Goal: Task Accomplishment & Management: Manage account settings

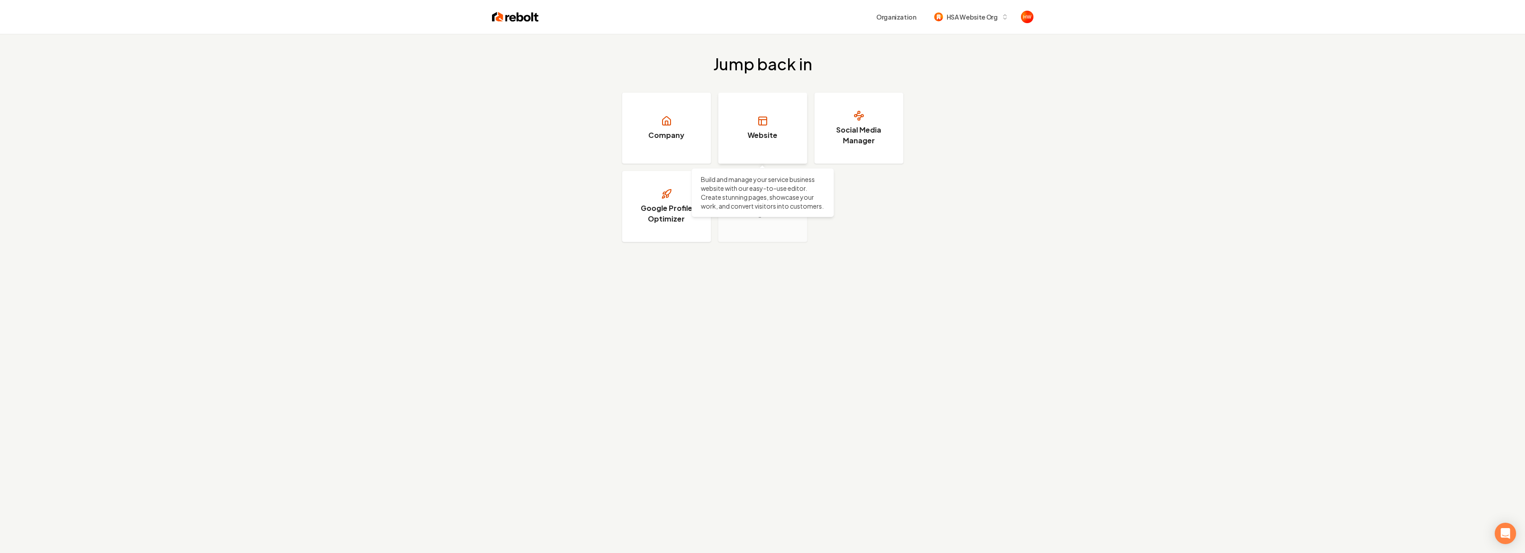
click at [748, 127] on link "Website" at bounding box center [762, 128] width 89 height 71
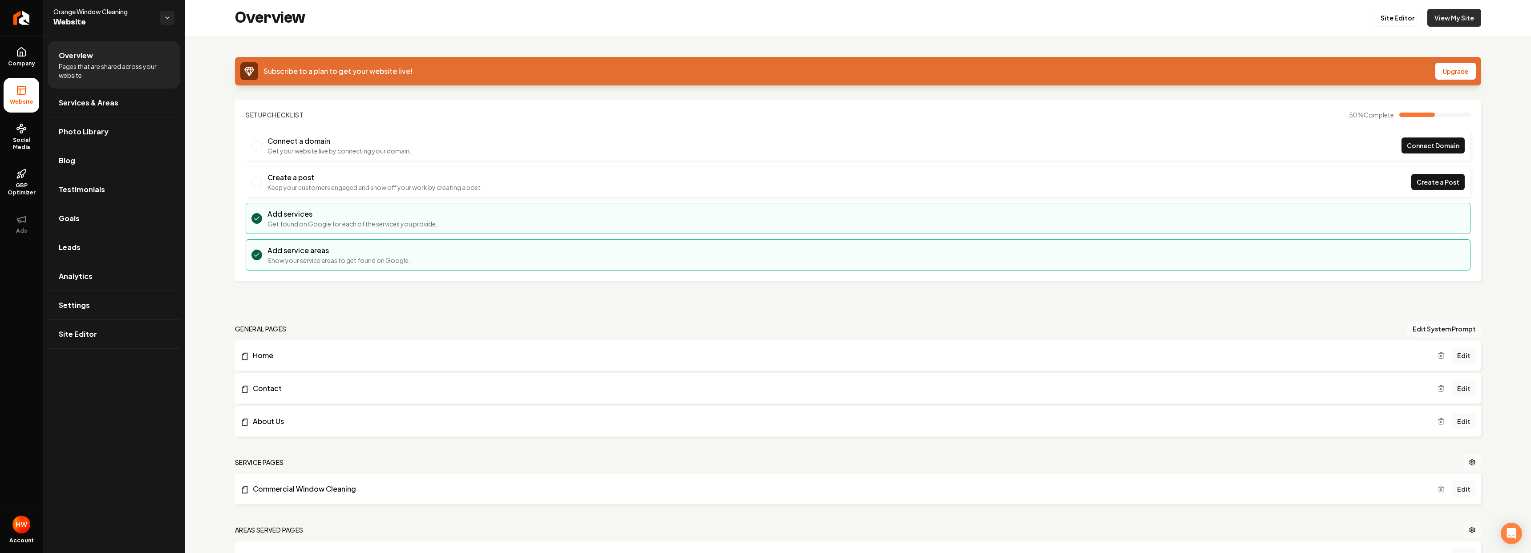
click at [1458, 14] on link "View My Site" at bounding box center [1455, 18] width 54 height 18
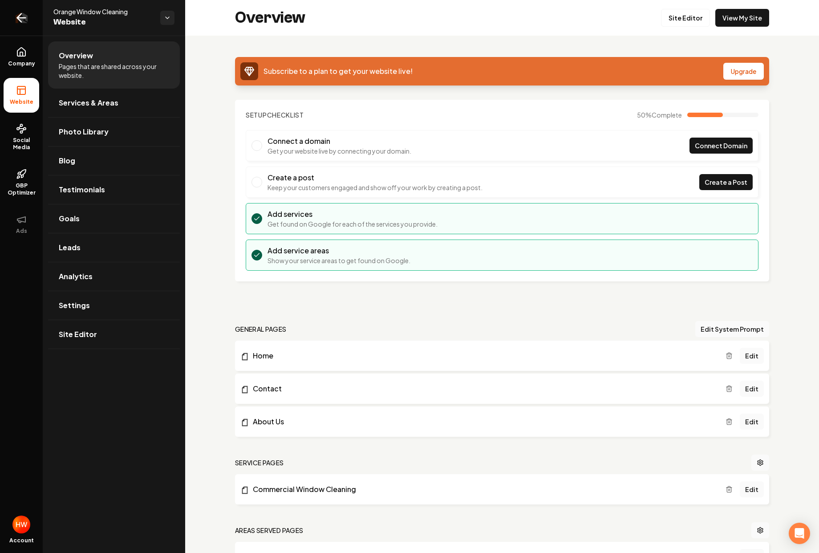
click at [36, 20] on link "Return to dashboard" at bounding box center [21, 18] width 43 height 36
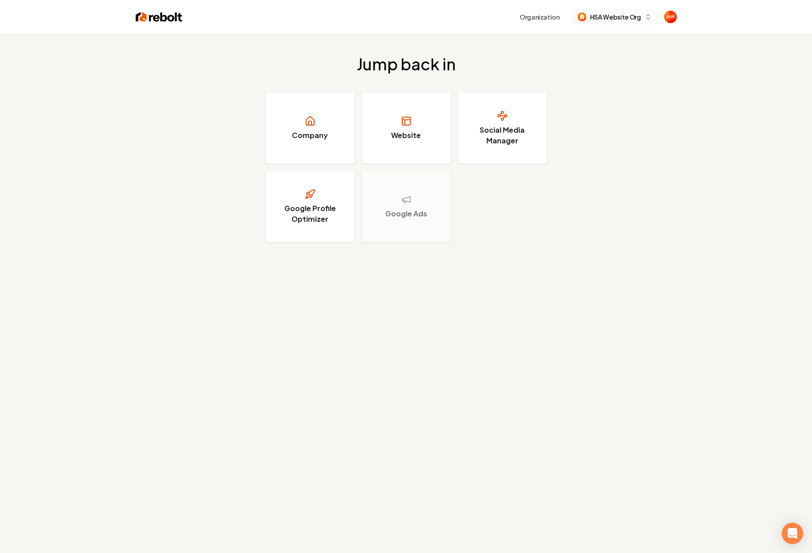
click at [607, 15] on span "HSA Website Org" at bounding box center [615, 16] width 51 height 9
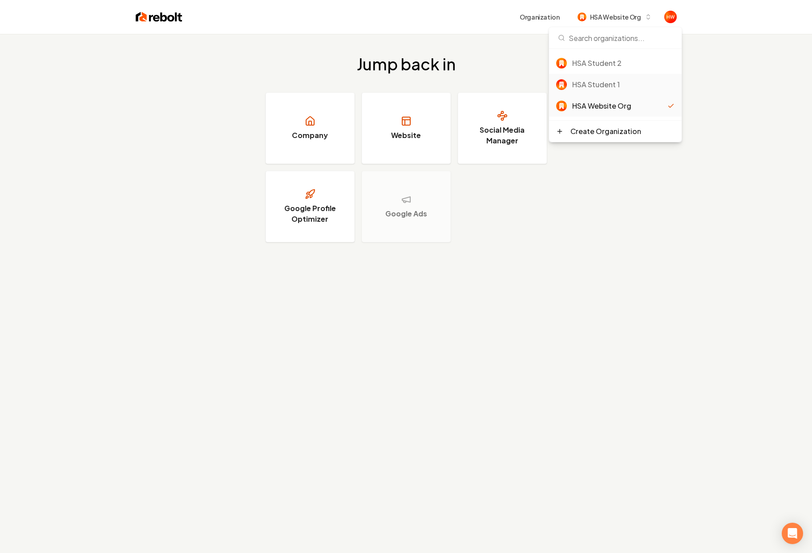
click at [611, 82] on div "HSA Student 1" at bounding box center [624, 84] width 102 height 11
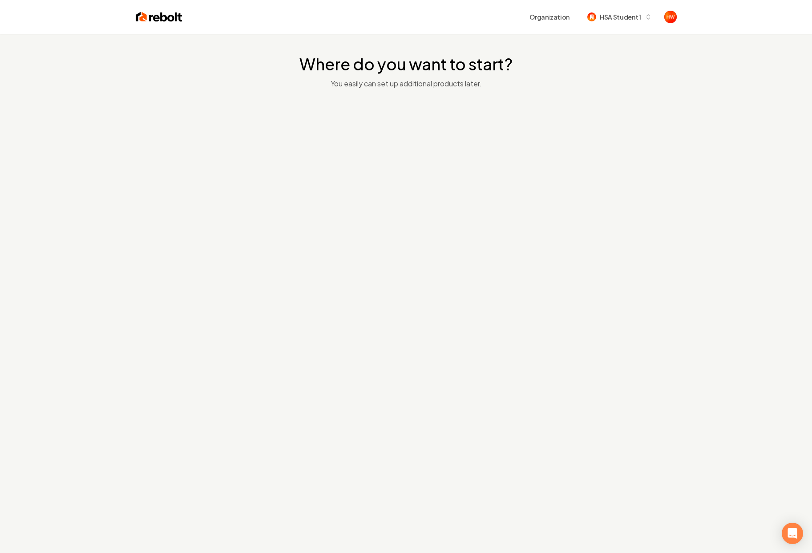
click at [450, 67] on h2 "Where do you want to start?" at bounding box center [406, 64] width 213 height 18
click at [438, 91] on div "Where do you want to start? You easily can set up additional products later." at bounding box center [406, 115] width 812 height 162
click at [417, 139] on div at bounding box center [406, 138] width 281 height 71
click at [419, 73] on h2 "Where do you want to start?" at bounding box center [406, 64] width 213 height 18
click at [599, 16] on div "HSA Student 1" at bounding box center [614, 16] width 53 height 9
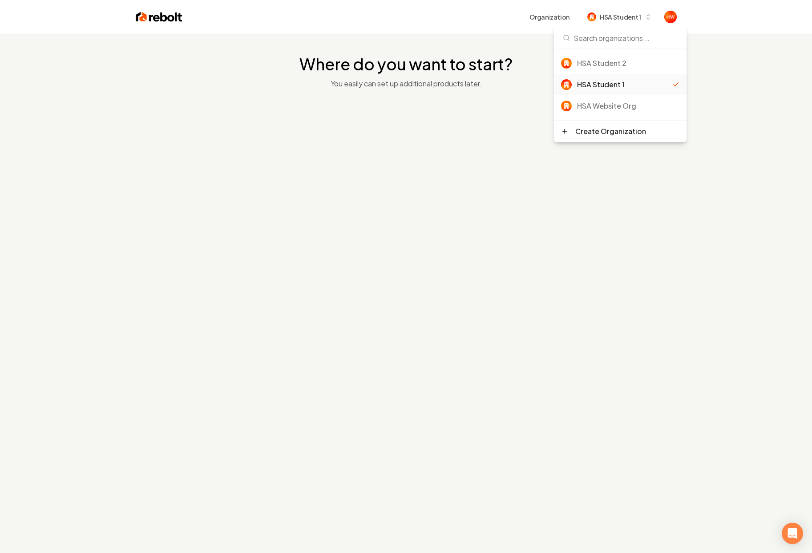
click at [614, 64] on div "HSA Student 2" at bounding box center [628, 63] width 102 height 11
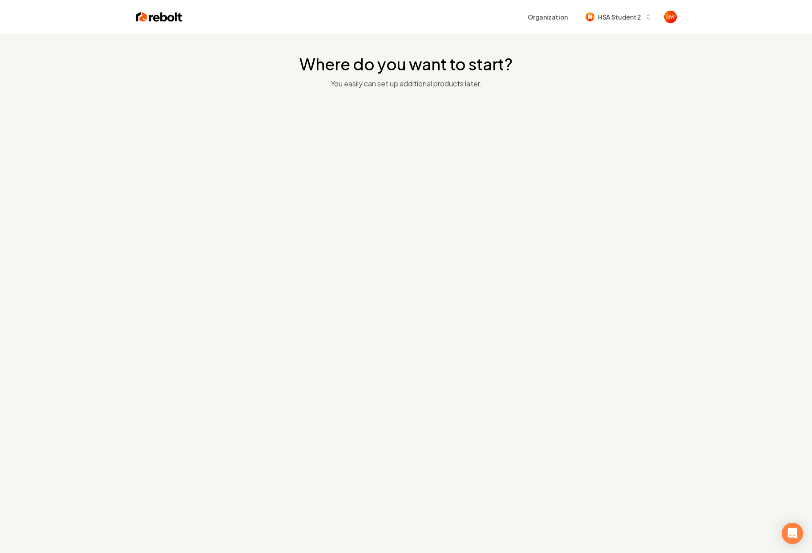
click at [446, 63] on h2 "Where do you want to start?" at bounding box center [406, 64] width 213 height 18
click at [561, 15] on button "Organization" at bounding box center [548, 17] width 51 height 16
click at [171, 20] on img at bounding box center [159, 17] width 47 height 12
click at [163, 16] on img at bounding box center [159, 17] width 47 height 12
click at [613, 15] on span "HSA Student 2" at bounding box center [619, 16] width 43 height 9
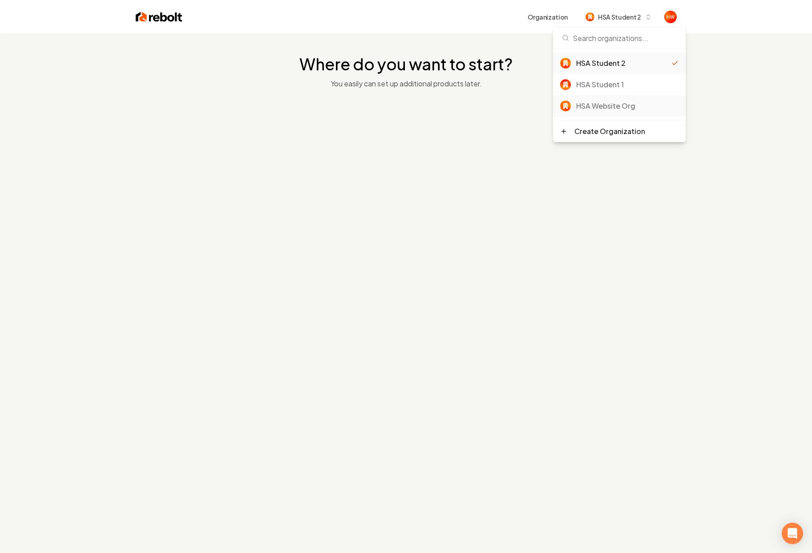
click at [616, 102] on div "HSA Website Org" at bounding box center [628, 106] width 102 height 11
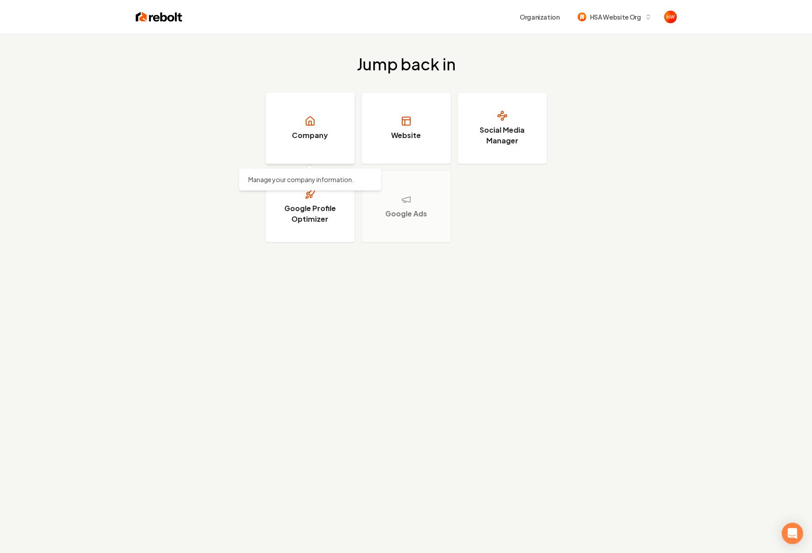
click at [296, 130] on h3 "Company" at bounding box center [310, 135] width 36 height 11
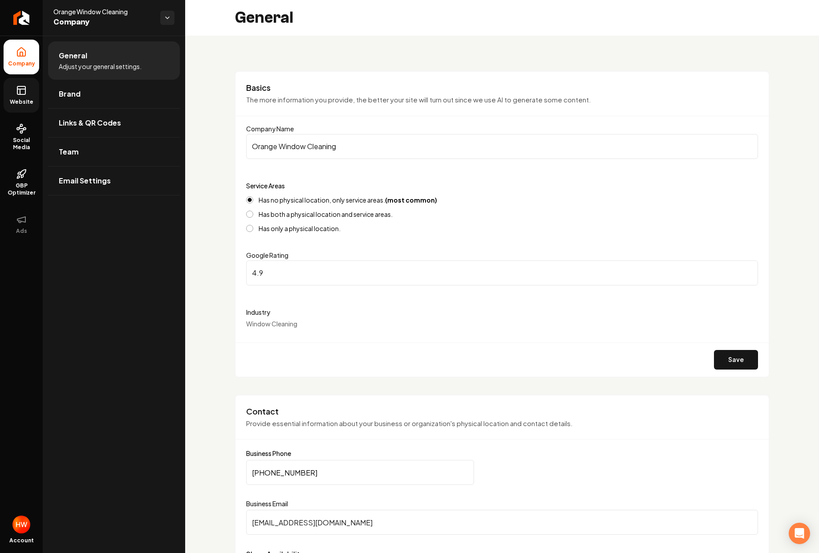
click at [21, 95] on icon at bounding box center [21, 90] width 11 height 11
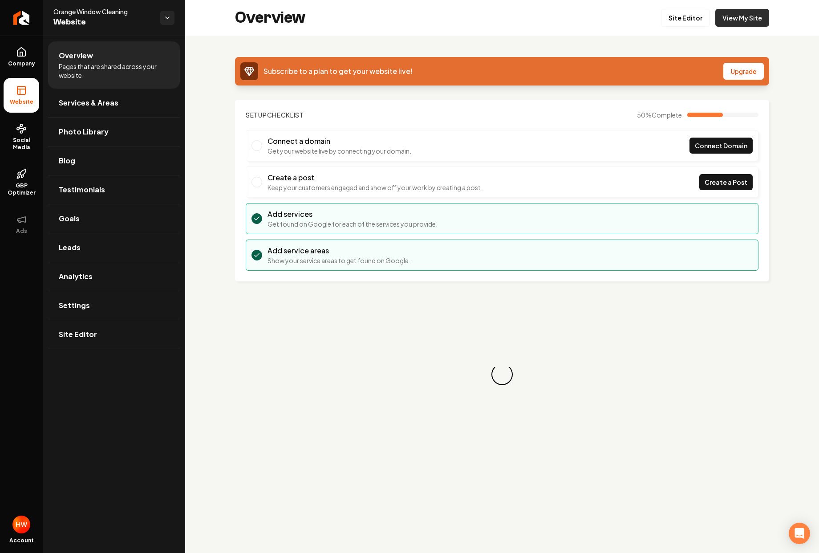
click at [737, 15] on link "View My Site" at bounding box center [742, 18] width 54 height 18
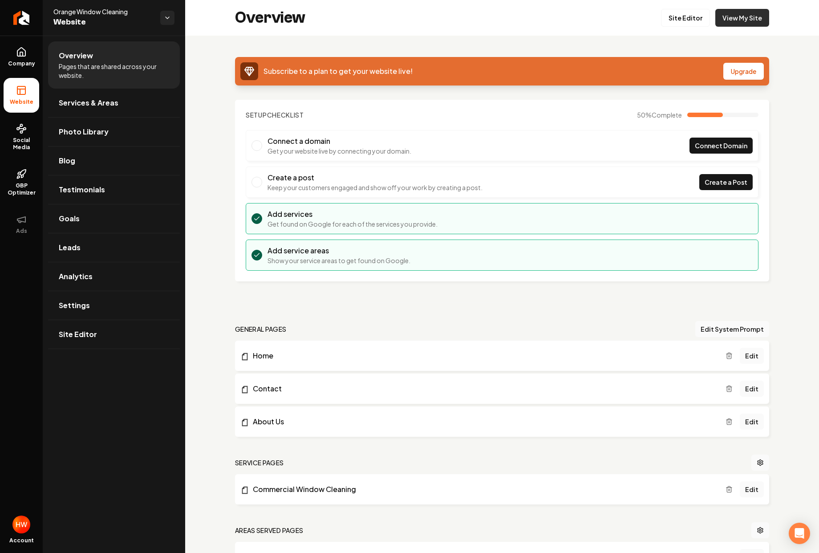
click at [746, 15] on link "View My Site" at bounding box center [742, 18] width 54 height 18
click at [682, 18] on link "Site Editor" at bounding box center [685, 18] width 49 height 18
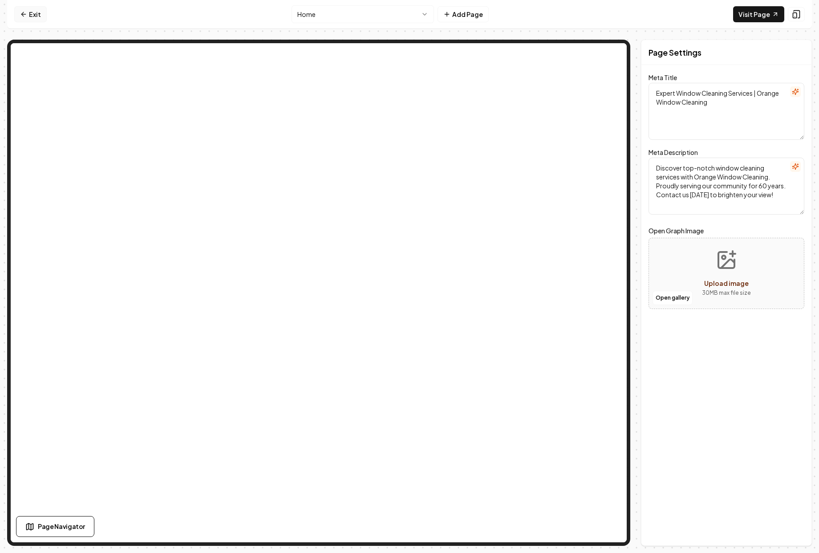
click at [23, 10] on link "Exit" at bounding box center [30, 14] width 32 height 16
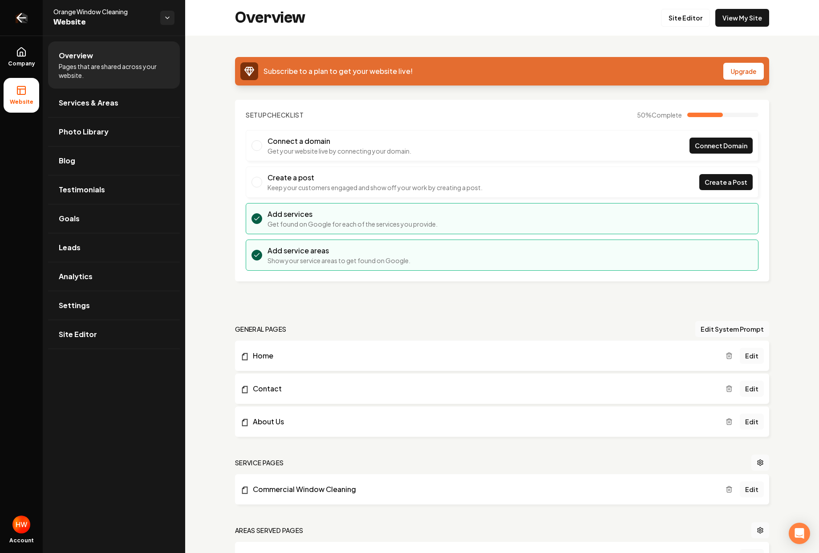
click at [28, 18] on link "Return to dashboard" at bounding box center [21, 18] width 43 height 36
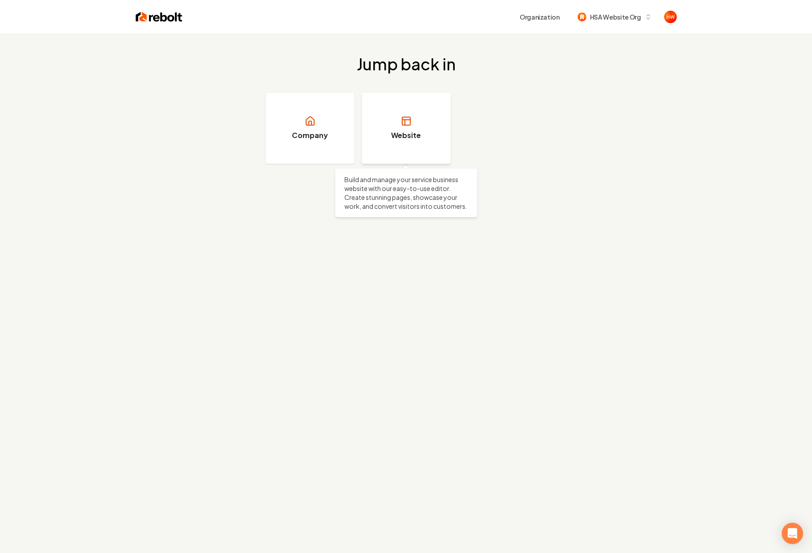
click at [417, 127] on link "Website" at bounding box center [406, 128] width 89 height 71
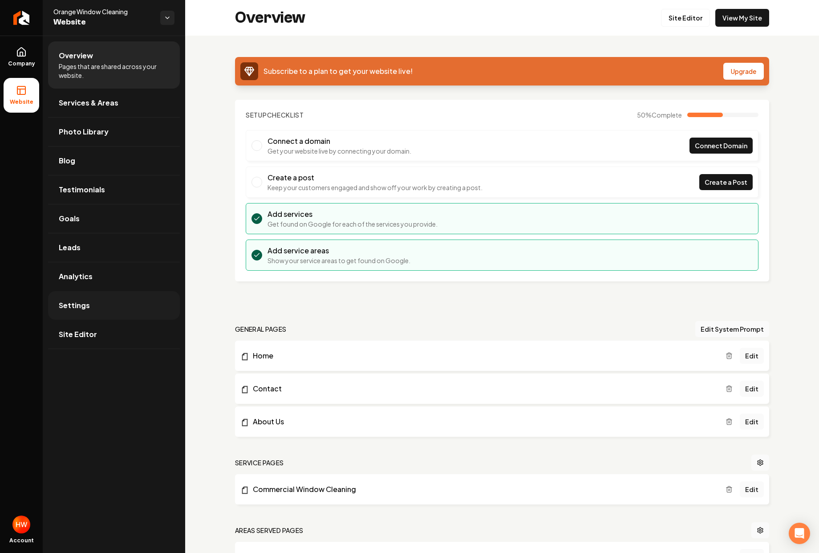
click at [83, 303] on span "Settings" at bounding box center [74, 305] width 31 height 11
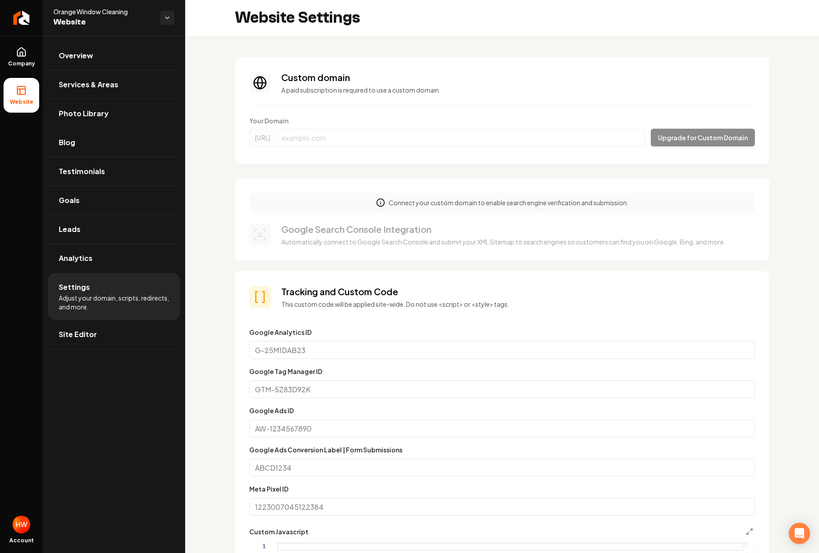
click at [409, 117] on form "Your Domain https://www. Upgrade for Custom Domain" at bounding box center [502, 133] width 506 height 34
click at [374, 195] on div "Connect your custom domain to enable search engine verification and submission." at bounding box center [502, 203] width 506 height 20
click at [521, 106] on section "Custom domain A paid subscription is required to use a custom domain. Your Doma…" at bounding box center [502, 110] width 534 height 107
click at [714, 121] on form "Your Domain https://www. Upgrade for Custom Domain" at bounding box center [502, 133] width 506 height 34
click at [27, 53] on link "Company" at bounding box center [22, 57] width 36 height 35
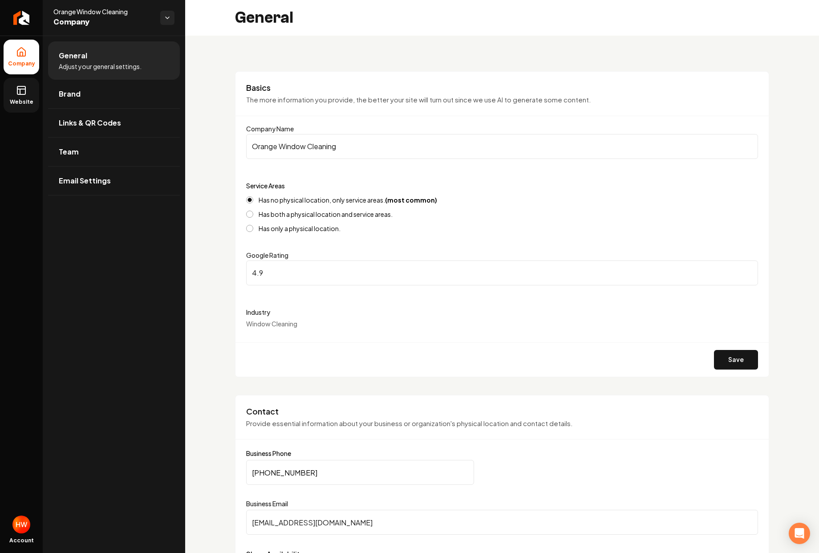
click at [19, 88] on icon at bounding box center [21, 90] width 11 height 11
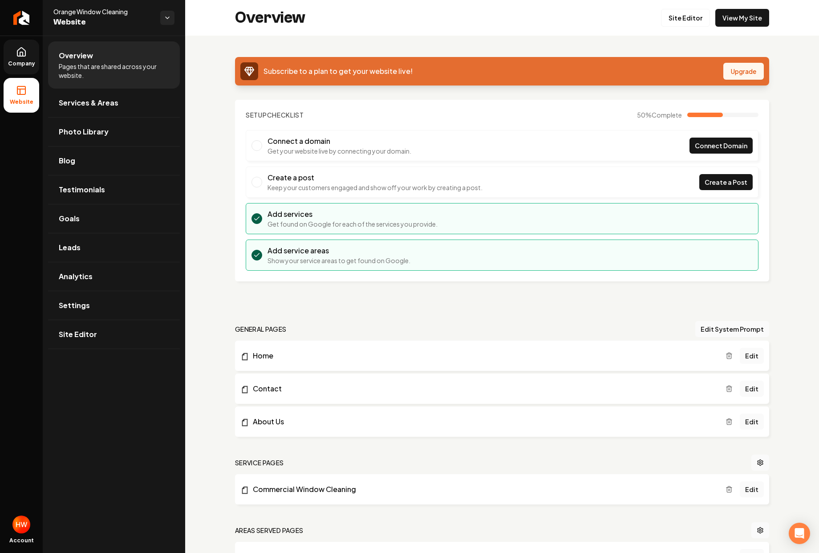
click at [741, 71] on button "Upgrade" at bounding box center [743, 71] width 41 height 17
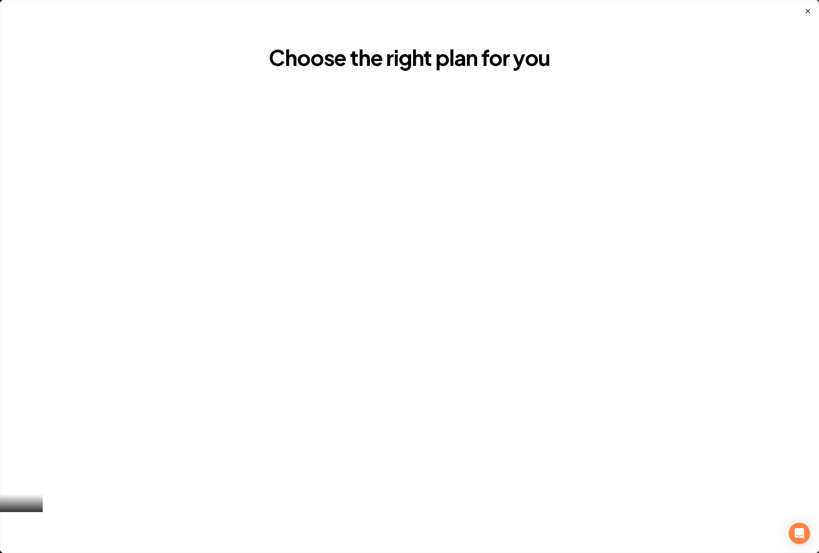
click at [809, 11] on icon "button" at bounding box center [807, 11] width 7 height 7
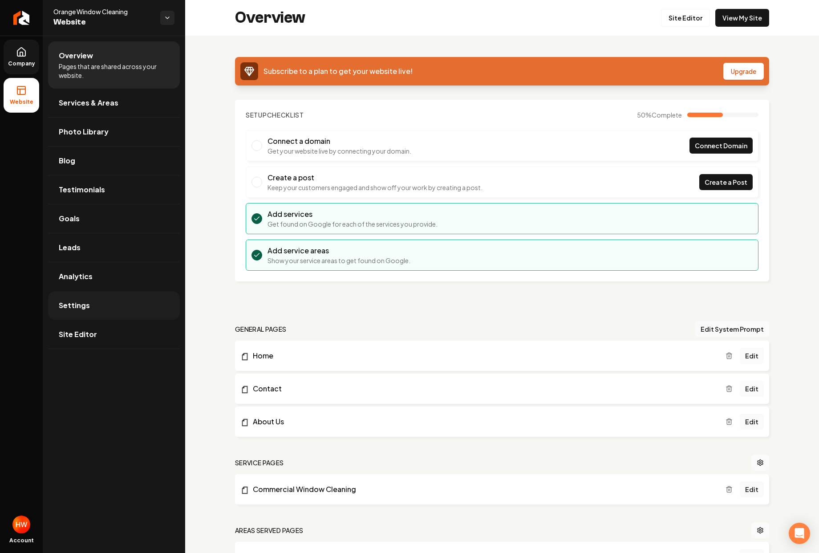
click at [88, 307] on span "Settings" at bounding box center [74, 305] width 31 height 11
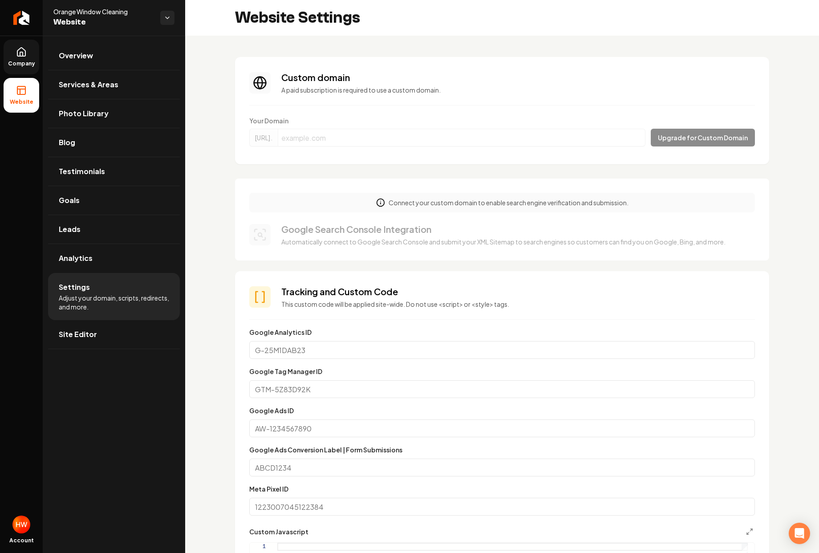
click at [277, 116] on form "Your Domain https://www. Upgrade for Custom Domain" at bounding box center [502, 133] width 506 height 34
drag, startPoint x: 528, startPoint y: 126, endPoint x: 656, endPoint y: 140, distance: 128.5
click at [528, 126] on form "Your Domain https://www. Upgrade for Custom Domain" at bounding box center [502, 133] width 506 height 34
click at [674, 138] on form "Your Domain https://www. Upgrade for Custom Domain" at bounding box center [502, 133] width 506 height 34
drag, startPoint x: 679, startPoint y: 133, endPoint x: 620, endPoint y: 105, distance: 64.9
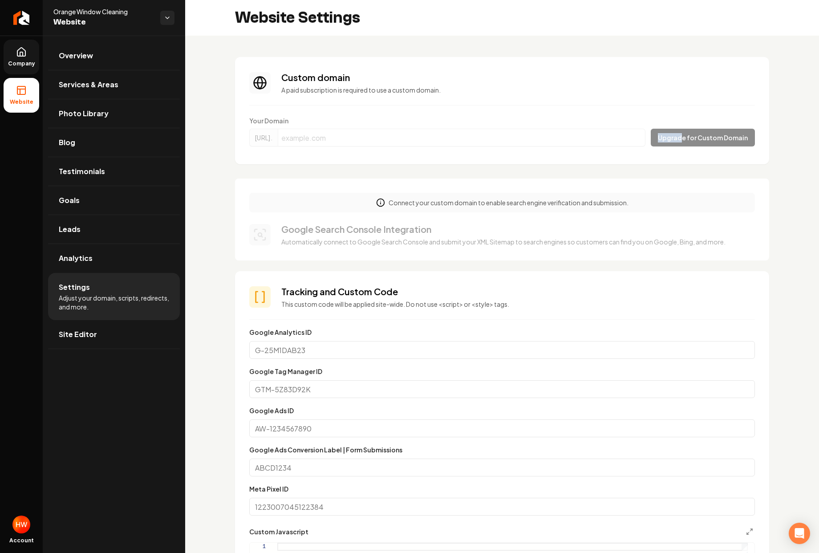
click at [678, 131] on form "Your Domain https://www. Upgrade for Custom Domain" at bounding box center [502, 133] width 506 height 34
click at [529, 116] on section "Custom domain A paid subscription is required to use a custom domain. Your Doma…" at bounding box center [502, 110] width 534 height 107
drag, startPoint x: 536, startPoint y: 147, endPoint x: 706, endPoint y: 77, distance: 184.0
click at [650, 128] on section "Custom domain A paid subscription is required to use a custom domain. Your Doma…" at bounding box center [502, 110] width 534 height 107
drag, startPoint x: 670, startPoint y: 77, endPoint x: 741, endPoint y: 100, distance: 74.5
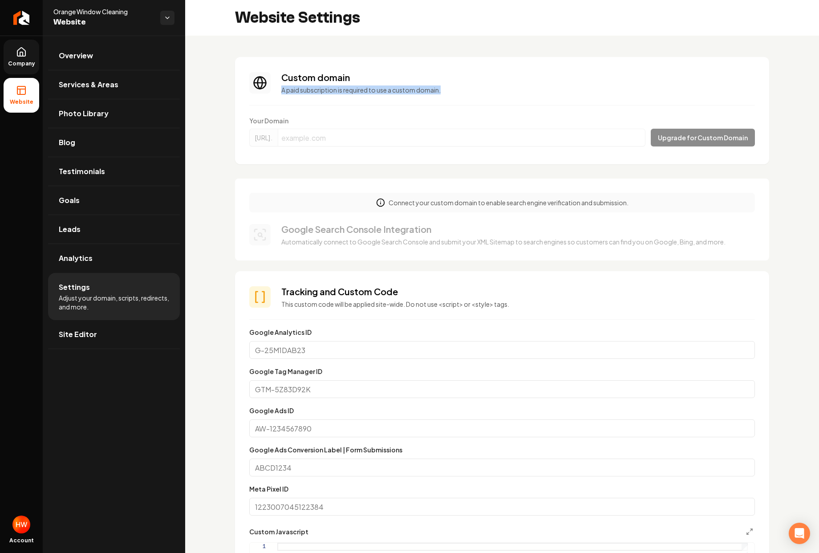
click at [736, 103] on section "Custom domain A paid subscription is required to use a custom domain. Your Doma…" at bounding box center [502, 110] width 534 height 107
drag, startPoint x: 741, startPoint y: 100, endPoint x: 743, endPoint y: 117, distance: 17.0
click at [743, 117] on section "Custom domain A paid subscription is required to use a custom domain. Your Doma…" at bounding box center [502, 110] width 534 height 107
drag, startPoint x: 707, startPoint y: 116, endPoint x: 678, endPoint y: 132, distance: 32.7
click at [665, 126] on section "Custom domain A paid subscription is required to use a custom domain. Your Doma…" at bounding box center [502, 110] width 534 height 107
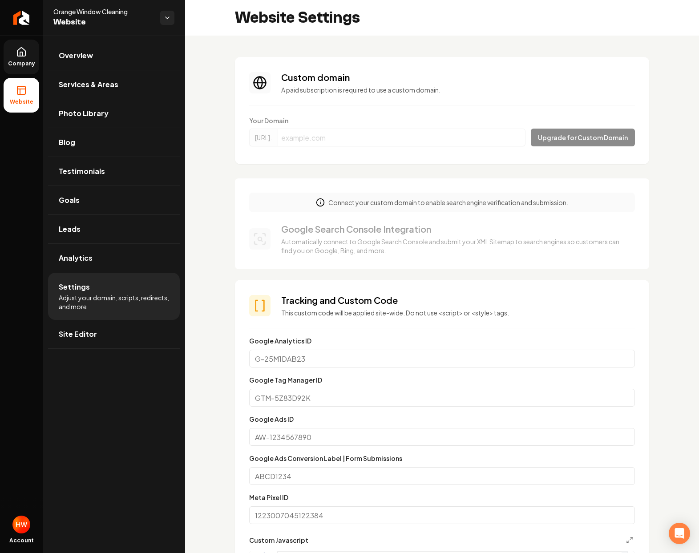
click at [11, 48] on link "Company" at bounding box center [22, 57] width 36 height 35
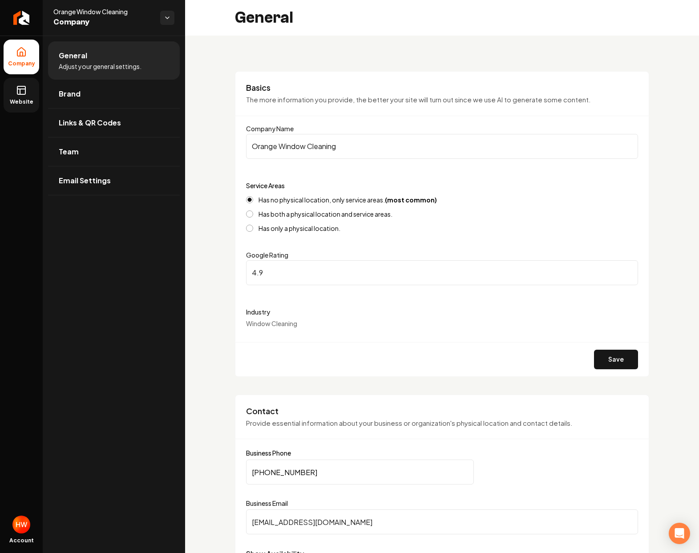
click at [4, 58] on li "Company" at bounding box center [22, 57] width 36 height 35
click at [23, 22] on icon "Return to dashboard" at bounding box center [21, 18] width 14 height 14
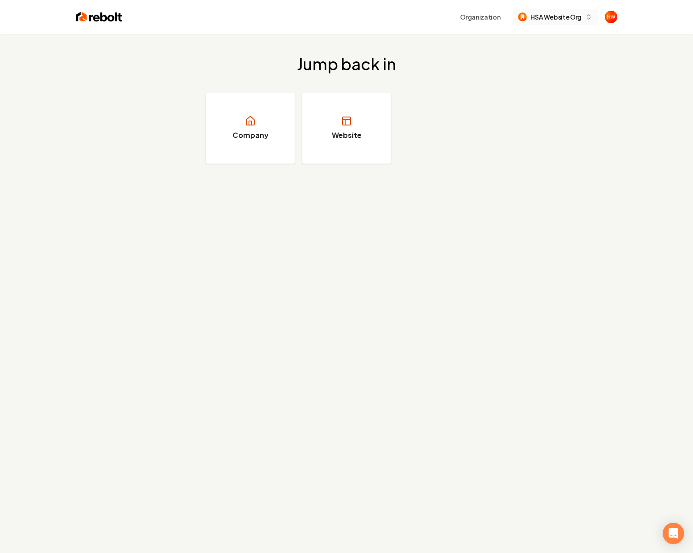
click at [540, 18] on span "HSA Website Org" at bounding box center [555, 16] width 51 height 9
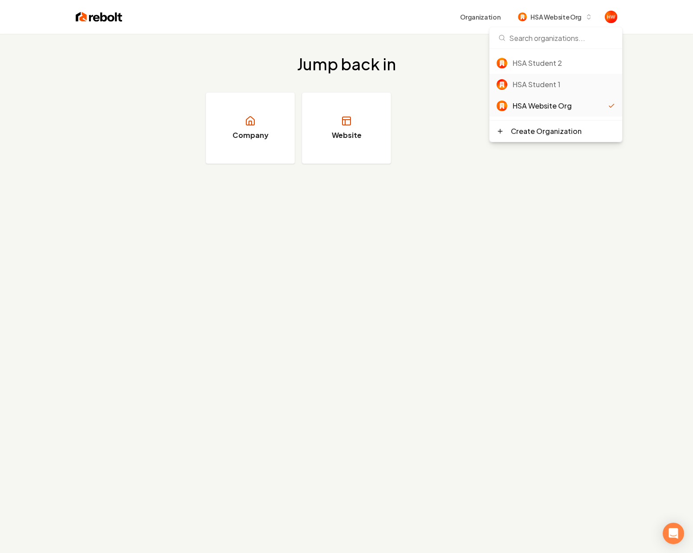
click at [545, 86] on div "HSA Student 1" at bounding box center [563, 84] width 102 height 11
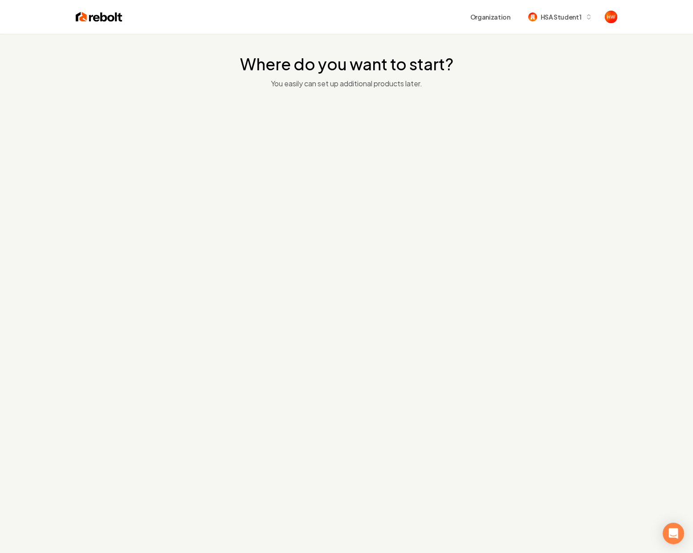
drag, startPoint x: 426, startPoint y: 225, endPoint x: 235, endPoint y: 76, distance: 242.4
click at [420, 220] on div "Where do you want to start? You easily can set up additional products later." at bounding box center [346, 310] width 693 height 553
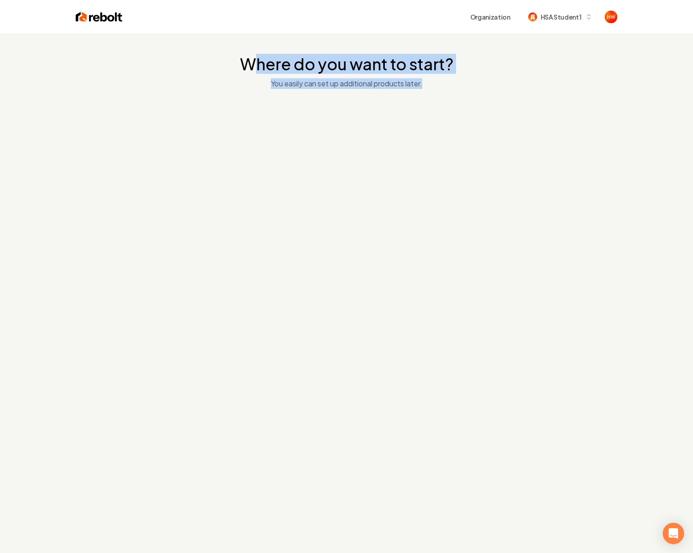
drag, startPoint x: 211, startPoint y: 62, endPoint x: 244, endPoint y: 101, distance: 50.6
click at [228, 93] on div "Where do you want to start? You easily can set up additional products later." at bounding box center [346, 115] width 693 height 162
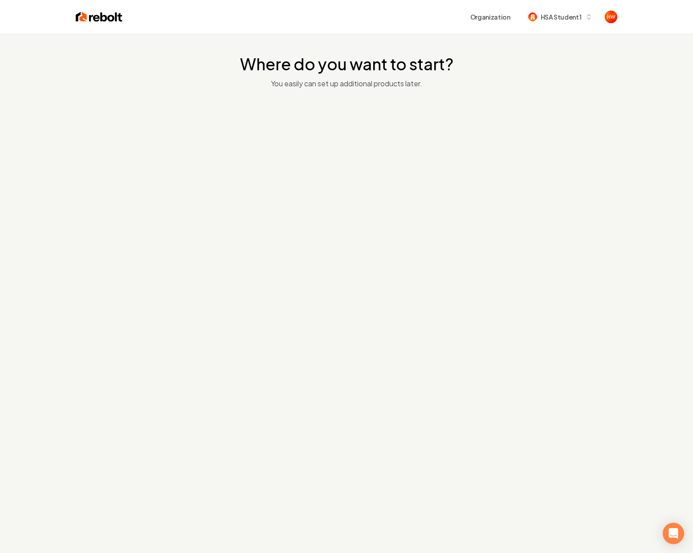
drag, startPoint x: 244, startPoint y: 101, endPoint x: 403, endPoint y: 149, distance: 165.8
click at [290, 117] on div "Where do you want to start? You easily can set up additional products later." at bounding box center [346, 115] width 693 height 162
drag, startPoint x: 381, startPoint y: 152, endPoint x: 356, endPoint y: 142, distance: 26.2
click at [358, 144] on div at bounding box center [346, 138] width 281 height 71
drag, startPoint x: 321, startPoint y: 107, endPoint x: 362, endPoint y: 105, distance: 41.9
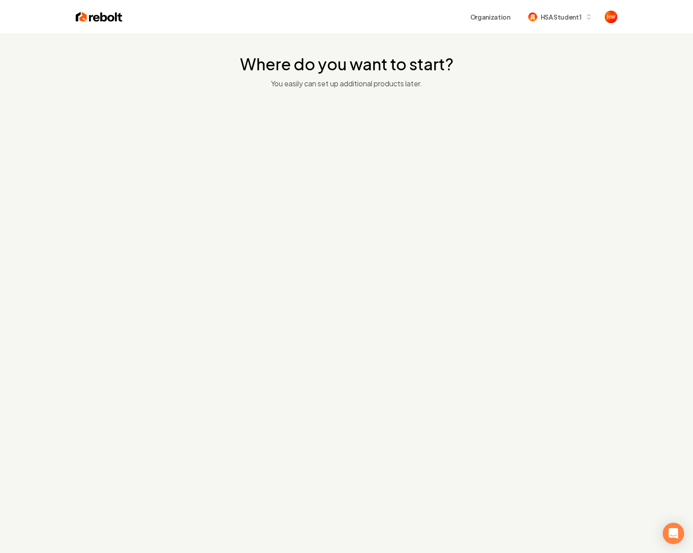
click at [325, 107] on div at bounding box center [346, 138] width 281 height 71
drag, startPoint x: 302, startPoint y: 103, endPoint x: 362, endPoint y: 92, distance: 60.2
click at [344, 95] on div "Where do you want to start? You easily can set up additional products later." at bounding box center [346, 115] width 693 height 162
drag, startPoint x: 306, startPoint y: 89, endPoint x: 397, endPoint y: 86, distance: 90.4
click at [381, 86] on div "Where do you want to start? You easily can set up additional products later." at bounding box center [346, 115] width 693 height 162
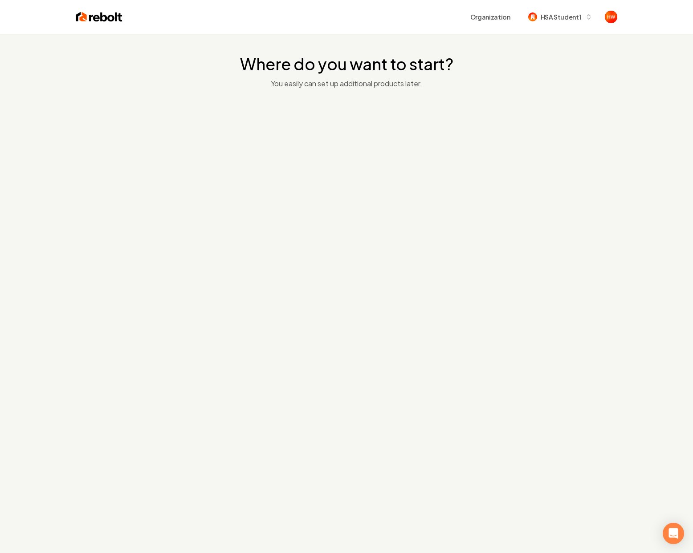
drag, startPoint x: 431, startPoint y: 86, endPoint x: 414, endPoint y: 87, distance: 17.4
click at [428, 86] on p "You easily can set up additional products later." at bounding box center [346, 83] width 213 height 11
drag, startPoint x: 480, startPoint y: 134, endPoint x: 535, endPoint y: 33, distance: 114.3
click at [480, 134] on div at bounding box center [346, 138] width 281 height 71
click at [550, 17] on span "HSA Student 1" at bounding box center [560, 16] width 41 height 9
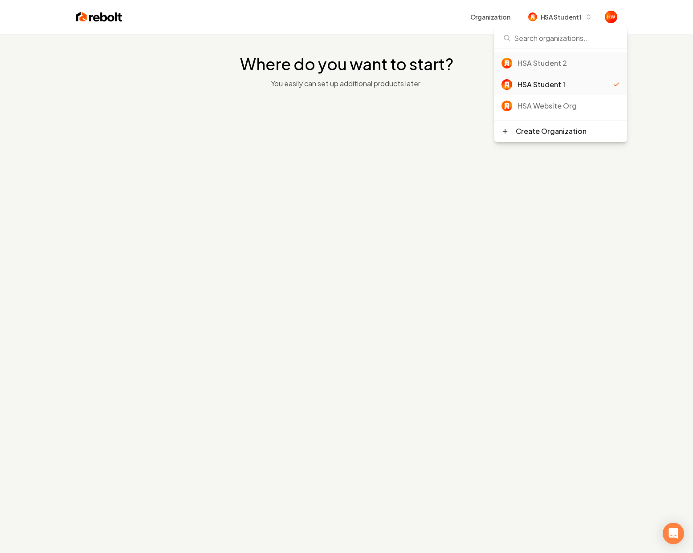
click at [560, 60] on div "HSA Student 2" at bounding box center [568, 63] width 102 height 11
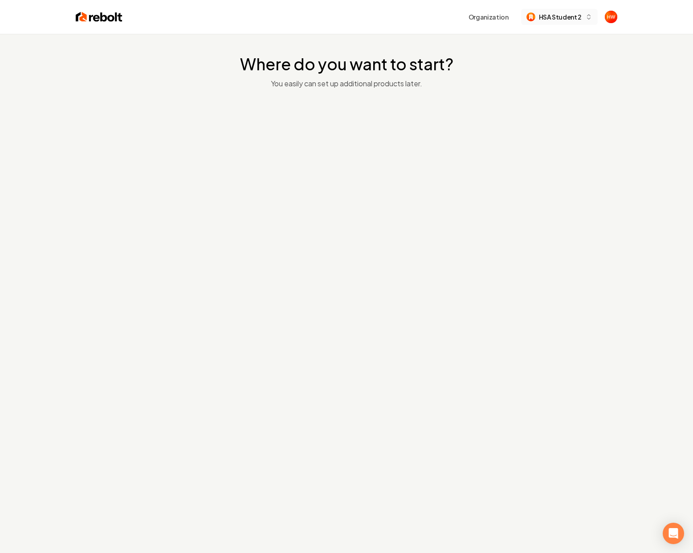
click at [563, 18] on span "HSA Student 2" at bounding box center [560, 16] width 43 height 9
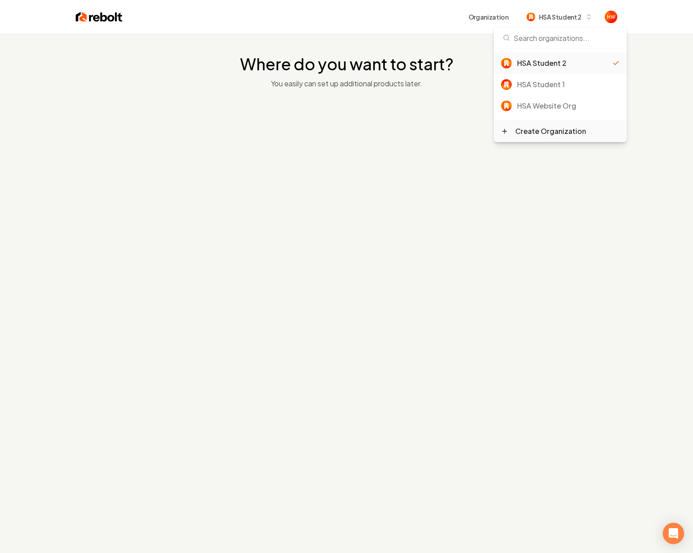
click at [544, 125] on div "Create Organization" at bounding box center [560, 131] width 133 height 21
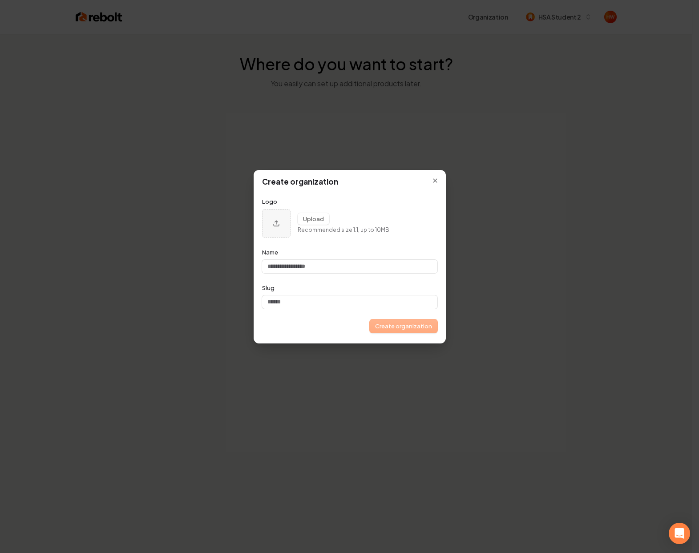
type input "*"
type input "**"
type input "***"
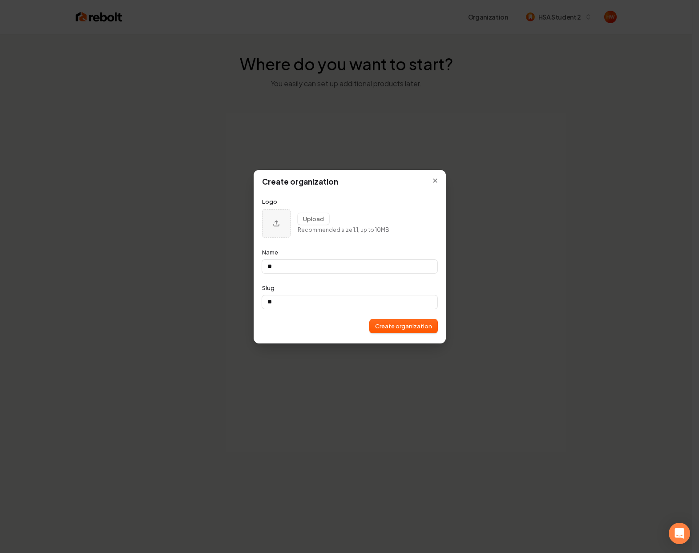
type input "***"
type input "*****"
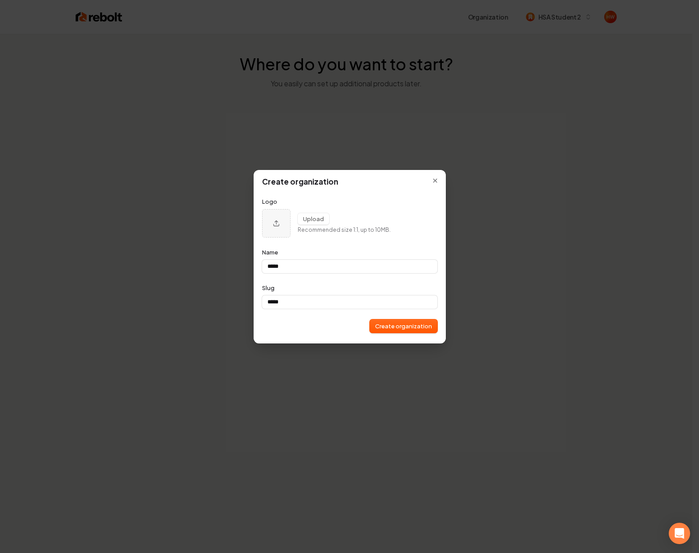
type input "******"
type input "*******"
type input "********"
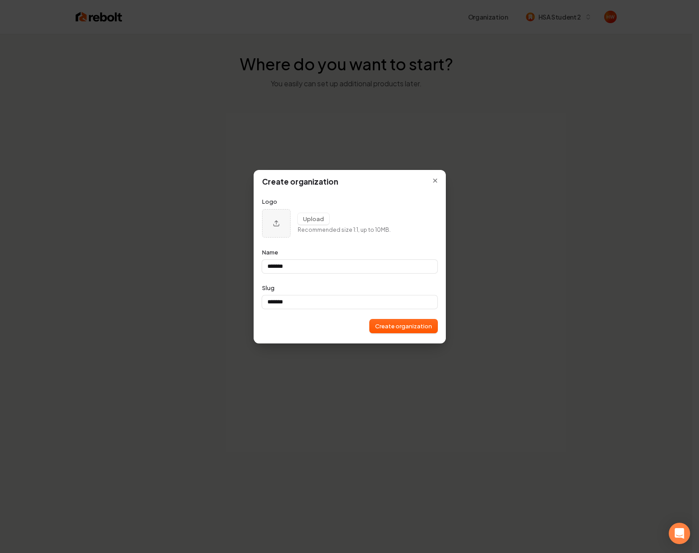
type input "********"
type input "*********"
type input "**********"
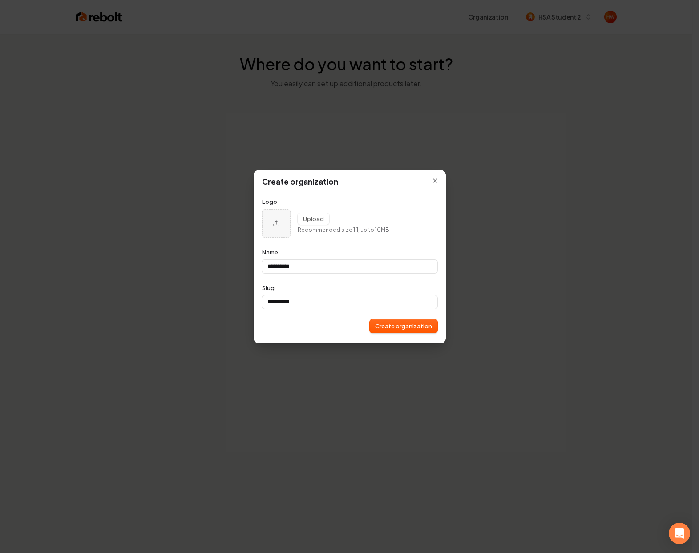
type input "**********"
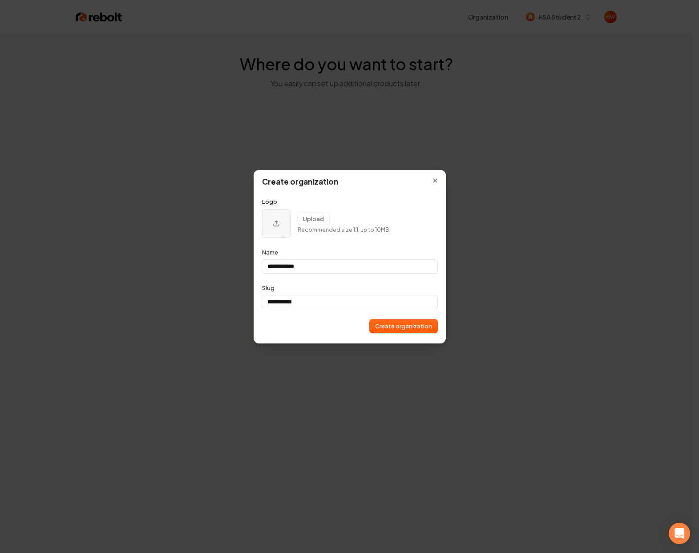
type input "**********"
click at [403, 325] on button "Create organization" at bounding box center [404, 326] width 68 height 13
type input "**********"
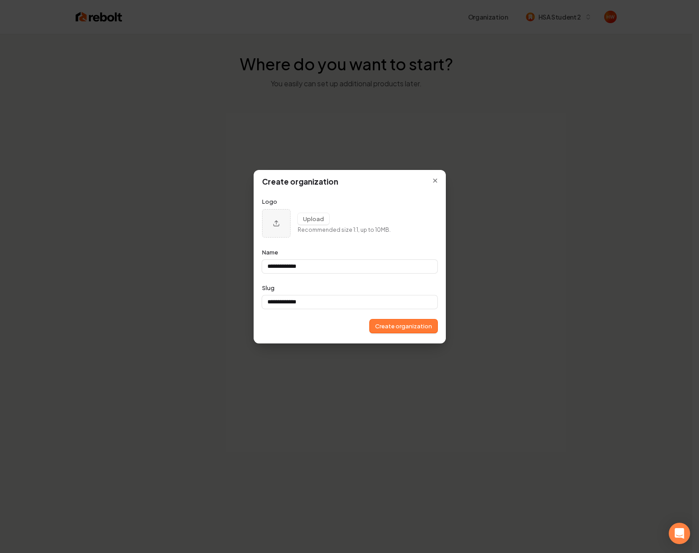
type input "**********"
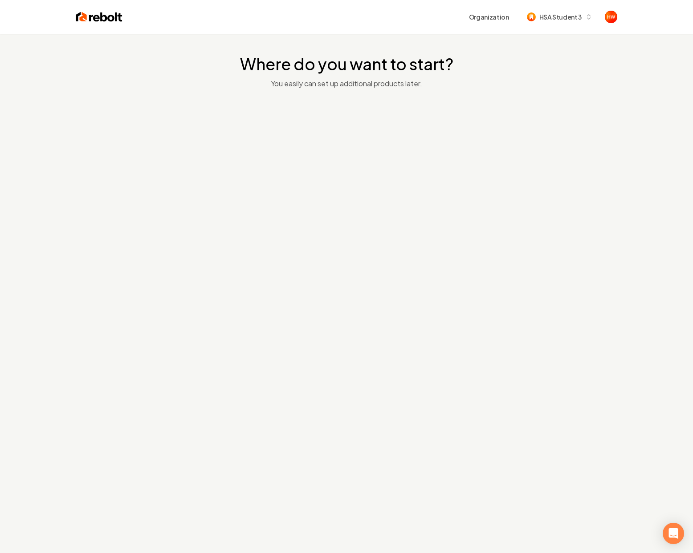
click at [347, 133] on div at bounding box center [346, 138] width 281 height 71
drag, startPoint x: 355, startPoint y: 103, endPoint x: 383, endPoint y: 85, distance: 33.2
click at [356, 103] on div "Where do you want to start? You easily can set up additional products later." at bounding box center [346, 115] width 693 height 162
drag, startPoint x: 349, startPoint y: 91, endPoint x: 406, endPoint y: 82, distance: 58.1
click at [372, 124] on div "Where do you want to start? You easily can set up additional products later." at bounding box center [346, 115] width 693 height 162
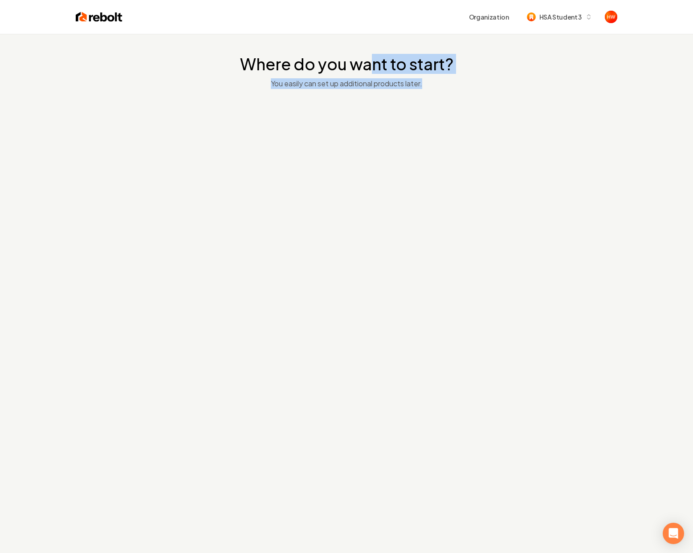
drag, startPoint x: 321, startPoint y: 178, endPoint x: 335, endPoint y: 112, distance: 67.3
click at [353, 165] on div "Where do you want to start? You easily can set up additional products later." at bounding box center [346, 115] width 693 height 162
drag, startPoint x: 297, startPoint y: 133, endPoint x: 362, endPoint y: 125, distance: 65.5
click at [336, 156] on div at bounding box center [346, 138] width 281 height 71
drag, startPoint x: 337, startPoint y: 124, endPoint x: 382, endPoint y: 123, distance: 45.0
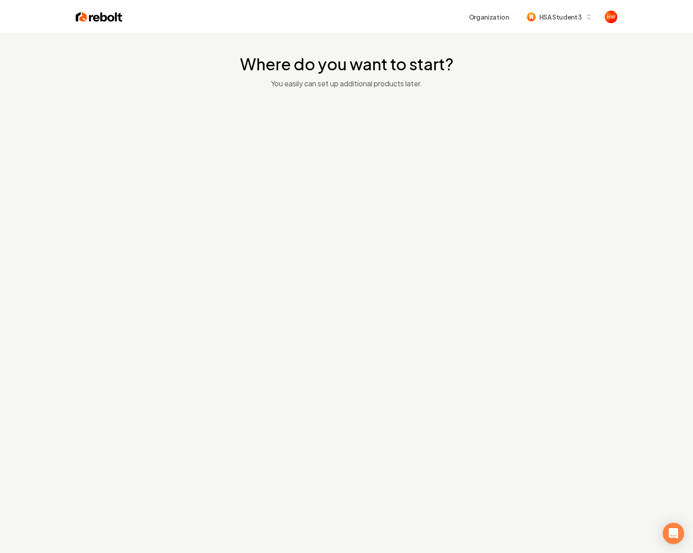
click at [335, 147] on div at bounding box center [346, 138] width 281 height 71
drag, startPoint x: 382, startPoint y: 123, endPoint x: 407, endPoint y: 115, distance: 27.0
click at [399, 127] on div at bounding box center [346, 138] width 281 height 71
drag, startPoint x: 349, startPoint y: 138, endPoint x: 385, endPoint y: 97, distance: 54.6
click at [404, 160] on div "Where do you want to start? You easily can set up additional products later." at bounding box center [346, 115] width 693 height 162
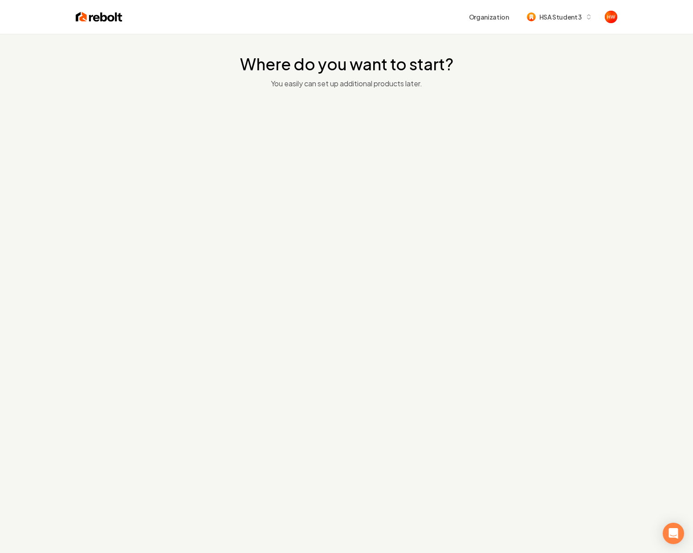
drag, startPoint x: 346, startPoint y: 148, endPoint x: 393, endPoint y: 125, distance: 51.8
click at [382, 144] on div "Where do you want to start? You easily can set up additional products later." at bounding box center [346, 115] width 693 height 162
drag, startPoint x: 349, startPoint y: 114, endPoint x: 354, endPoint y: 114, distance: 5.3
click at [354, 114] on div at bounding box center [346, 138] width 281 height 71
click at [554, 18] on span "HSA Student 3" at bounding box center [560, 16] width 42 height 9
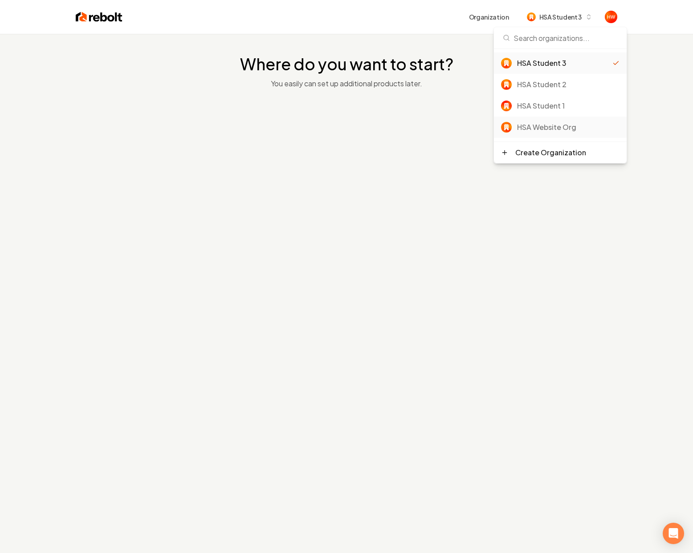
click at [541, 124] on div "HSA Website Org" at bounding box center [568, 127] width 102 height 11
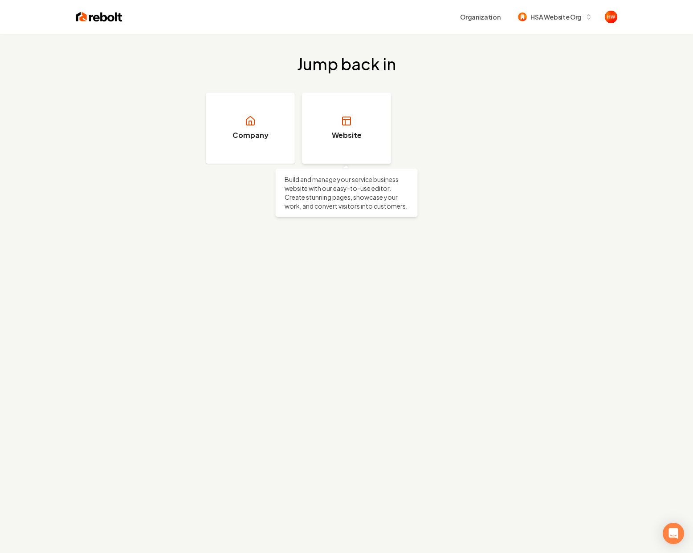
click at [351, 132] on h3 "Website" at bounding box center [347, 135] width 30 height 11
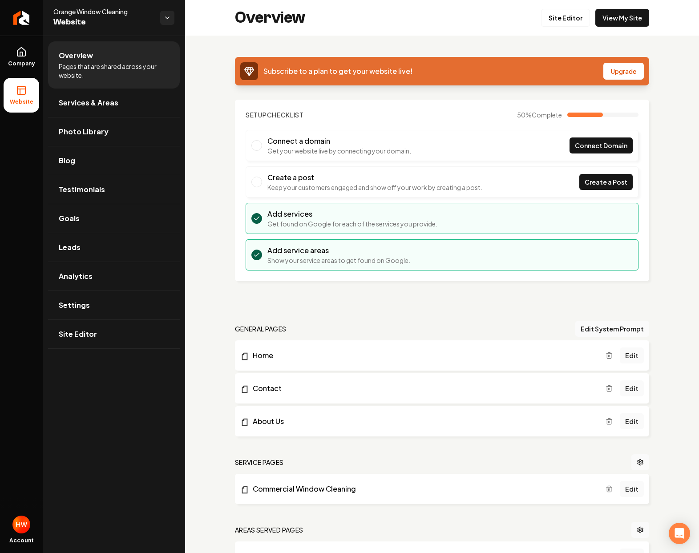
drag, startPoint x: 266, startPoint y: 73, endPoint x: 481, endPoint y: 70, distance: 215.5
click at [481, 70] on div "Subscribe to a plan to get your website live!" at bounding box center [421, 71] width 363 height 18
click at [447, 71] on div "Subscribe to a plan to get your website live!" at bounding box center [421, 71] width 363 height 18
click at [94, 299] on link "Settings" at bounding box center [114, 305] width 132 height 28
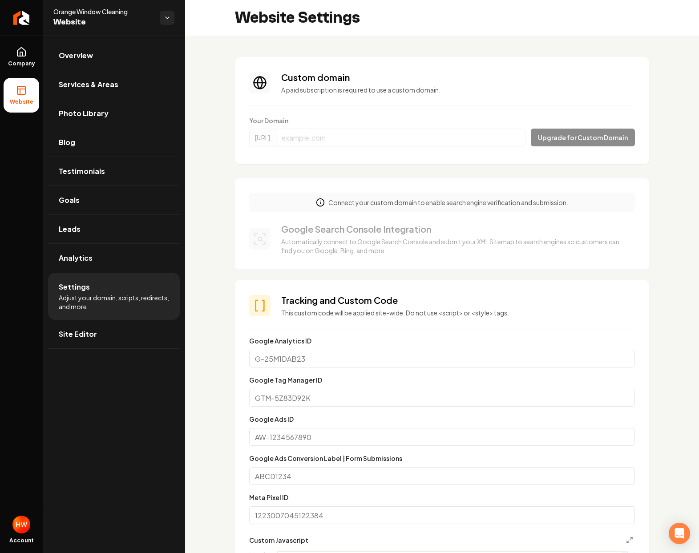
click at [259, 81] on icon "Main content area" at bounding box center [259, 82] width 21 height 21
drag, startPoint x: 283, startPoint y: 77, endPoint x: 516, endPoint y: 114, distance: 235.2
click at [516, 114] on section "Custom domain A paid subscription is required to use a custom domain. Your Doma…" at bounding box center [442, 110] width 414 height 107
drag, startPoint x: 509, startPoint y: 135, endPoint x: 504, endPoint y: 137, distance: 6.2
click at [509, 135] on form "Your Domain https://www. Upgrade for Custom Domain" at bounding box center [442, 133] width 386 height 34
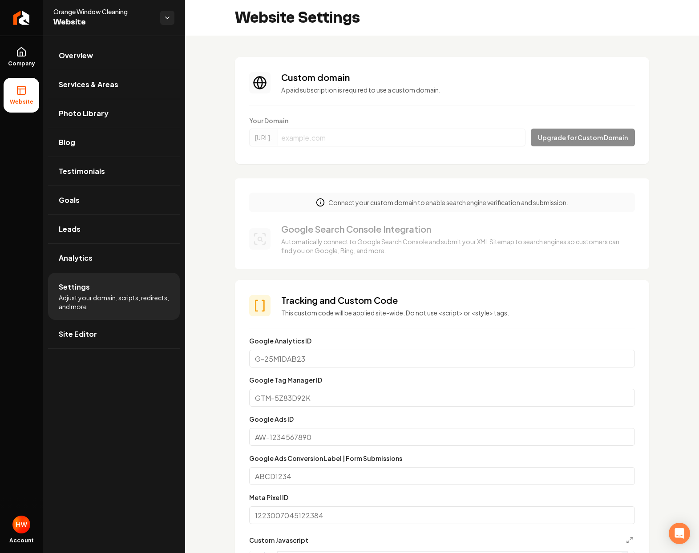
click at [462, 144] on form "Your Domain https://www. Upgrade for Custom Domain" at bounding box center [442, 133] width 386 height 34
click at [463, 142] on form "Your Domain https://www. Upgrade for Custom Domain" at bounding box center [442, 133] width 386 height 34
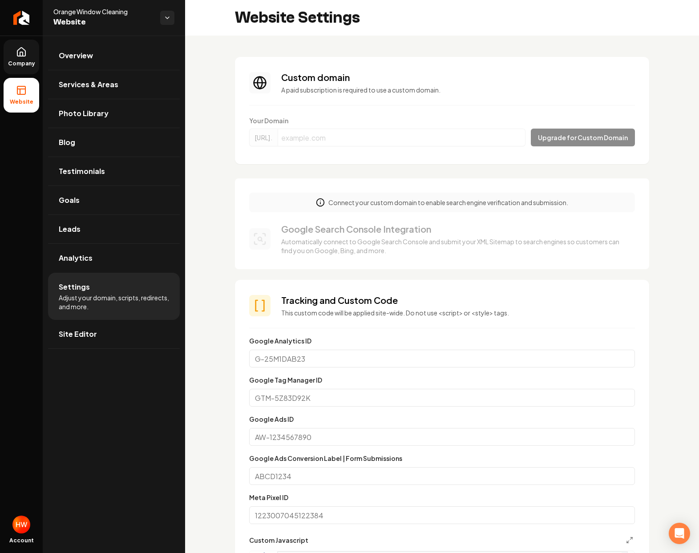
click at [25, 49] on icon at bounding box center [21, 52] width 11 height 11
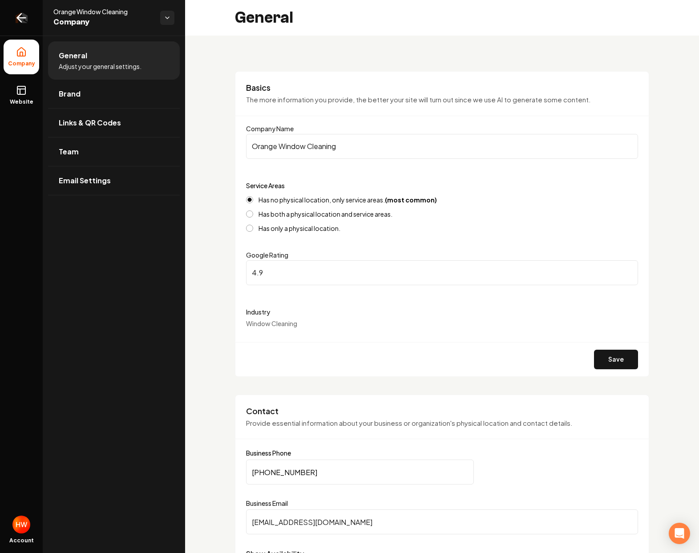
click at [18, 18] on icon "Return to dashboard" at bounding box center [21, 18] width 8 height 0
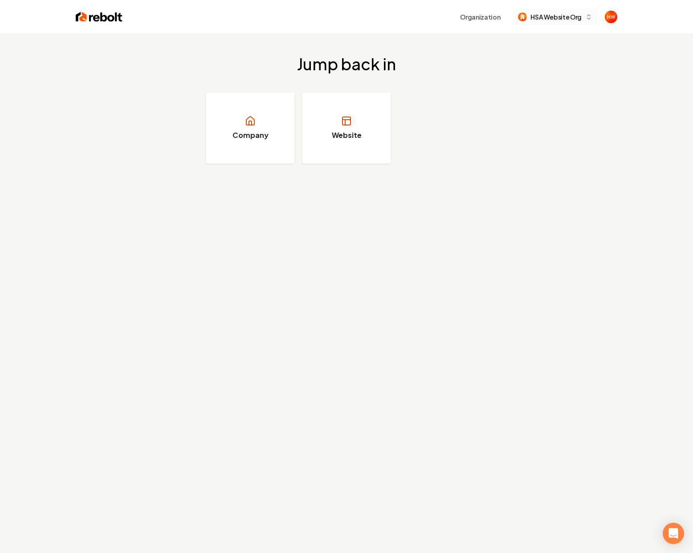
click at [573, 9] on button "HSA Website Org" at bounding box center [554, 17] width 85 height 16
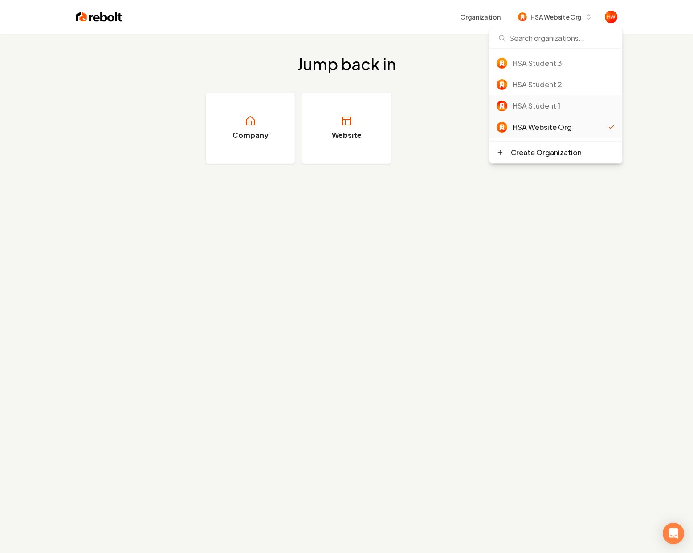
click at [538, 96] on div "HSA Student 1" at bounding box center [555, 105] width 133 height 21
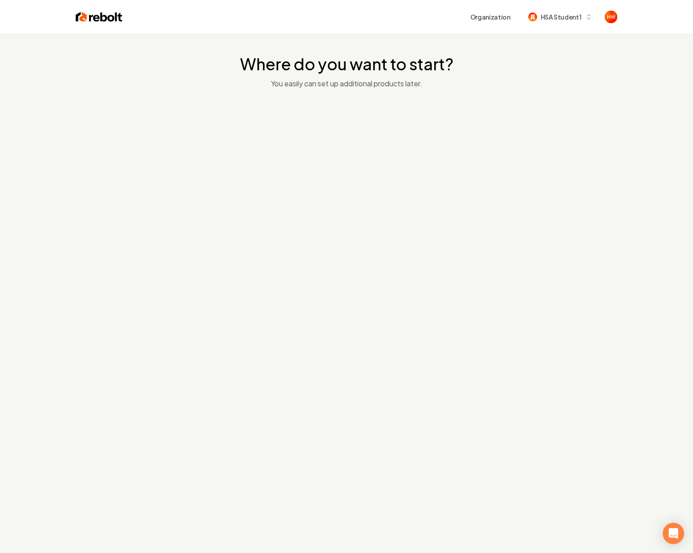
click at [327, 106] on div at bounding box center [346, 138] width 281 height 71
drag, startPoint x: 297, startPoint y: 121, endPoint x: 302, endPoint y: 119, distance: 4.8
click at [302, 119] on div at bounding box center [346, 138] width 281 height 71
drag, startPoint x: 274, startPoint y: 129, endPoint x: 336, endPoint y: 154, distance: 66.9
click at [336, 154] on div at bounding box center [346, 138] width 281 height 71
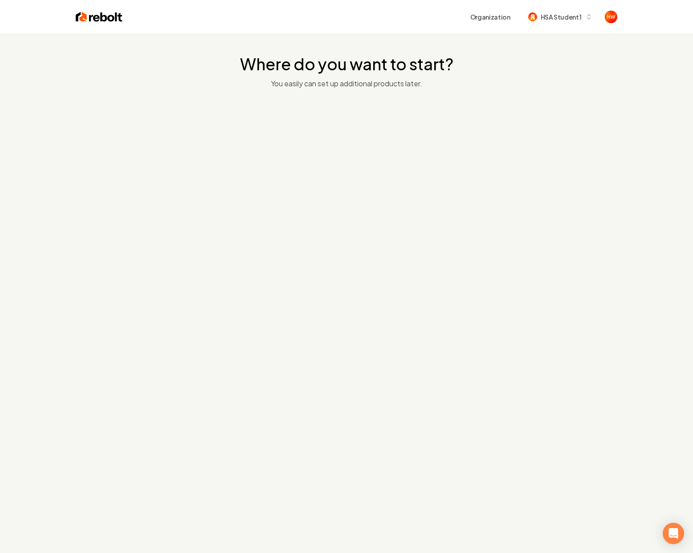
drag, startPoint x: 340, startPoint y: 125, endPoint x: 383, endPoint y: 110, distance: 45.9
click at [361, 120] on div "Where do you want to start? You easily can set up additional products later." at bounding box center [346, 115] width 693 height 162
drag, startPoint x: 396, startPoint y: 86, endPoint x: 622, endPoint y: 40, distance: 230.4
click at [418, 97] on div "Where do you want to start? You easily can set up additional products later." at bounding box center [346, 115] width 693 height 162
click at [565, 18] on span "HSA Student 1" at bounding box center [560, 16] width 41 height 9
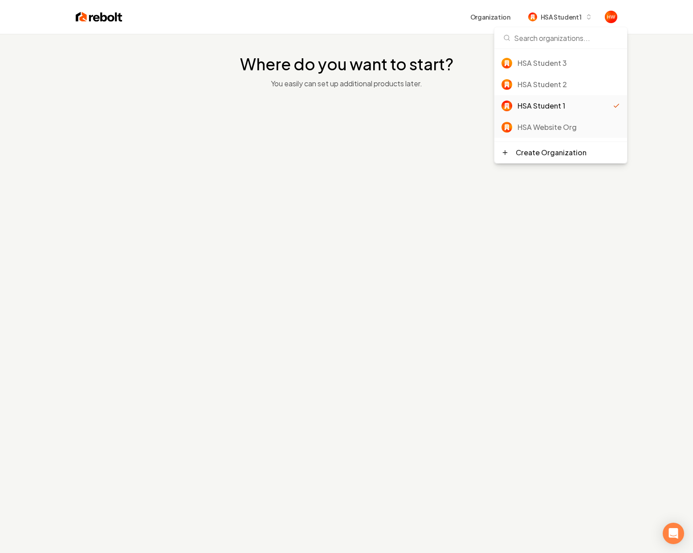
click at [510, 120] on div "HSA Website Org" at bounding box center [560, 127] width 133 height 21
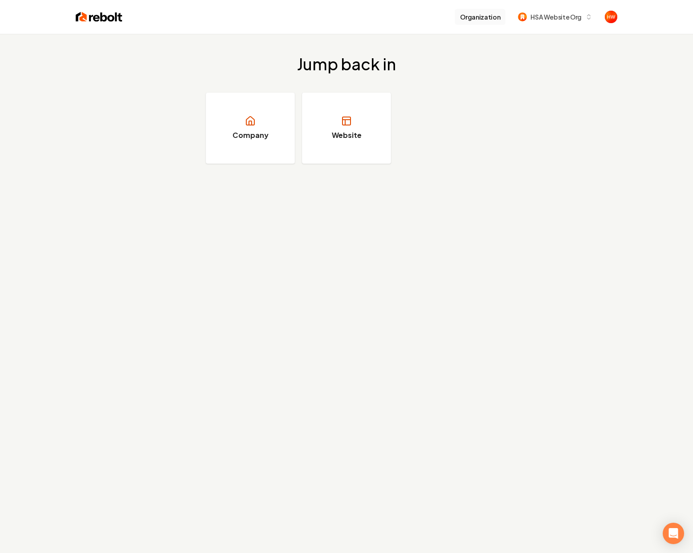
click at [501, 16] on button "Organization" at bounding box center [480, 17] width 51 height 16
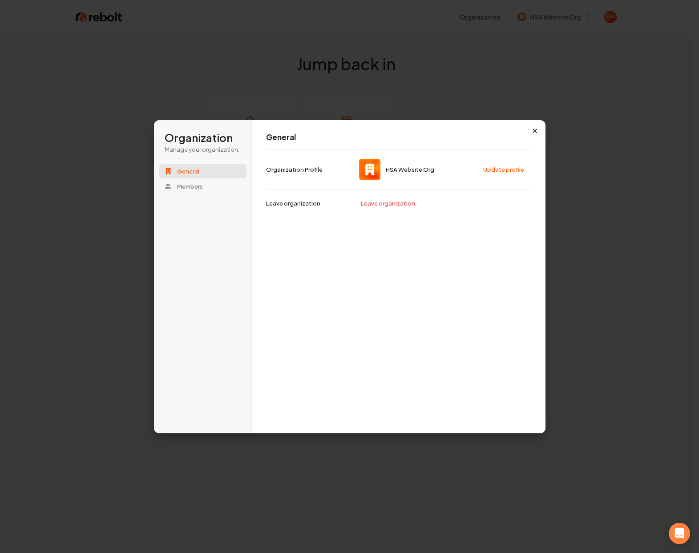
click at [538, 130] on icon "button" at bounding box center [535, 130] width 7 height 7
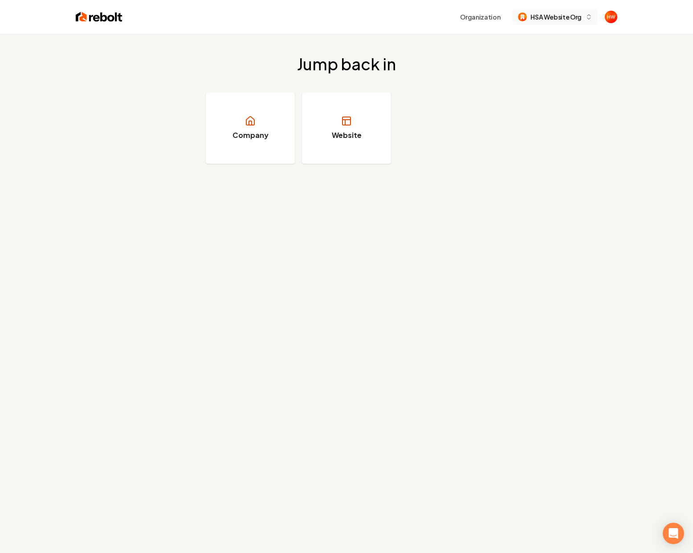
click at [570, 19] on span "HSA Website Org" at bounding box center [555, 16] width 51 height 9
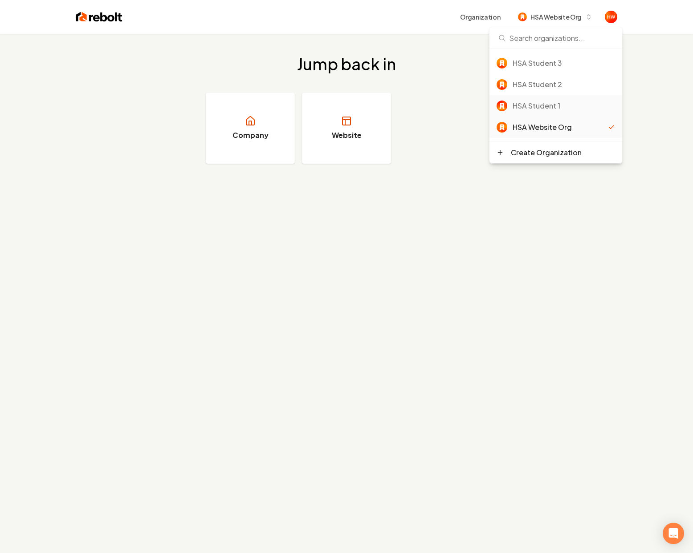
click at [554, 97] on div "HSA Student 1" at bounding box center [555, 105] width 133 height 21
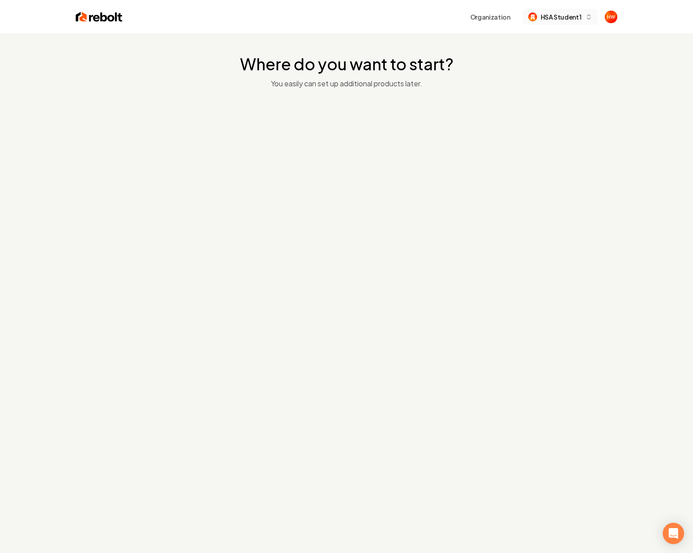
click at [567, 12] on span "HSA Student 1" at bounding box center [560, 16] width 41 height 9
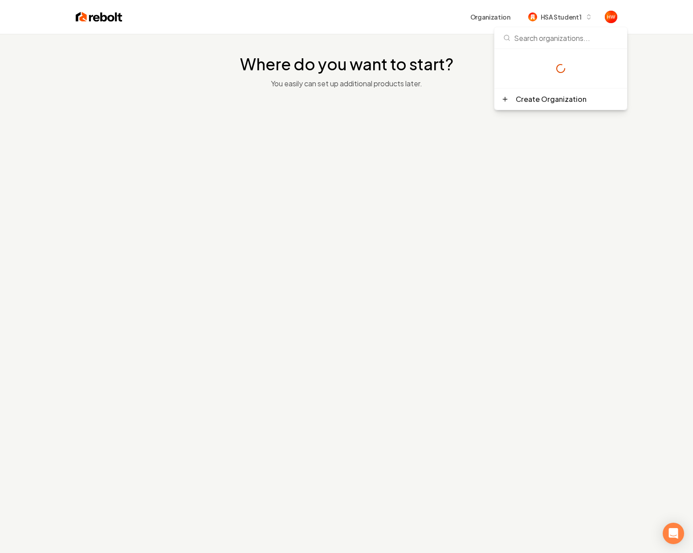
click at [446, 96] on div "Where do you want to start? You easily can set up additional products later." at bounding box center [346, 115] width 693 height 162
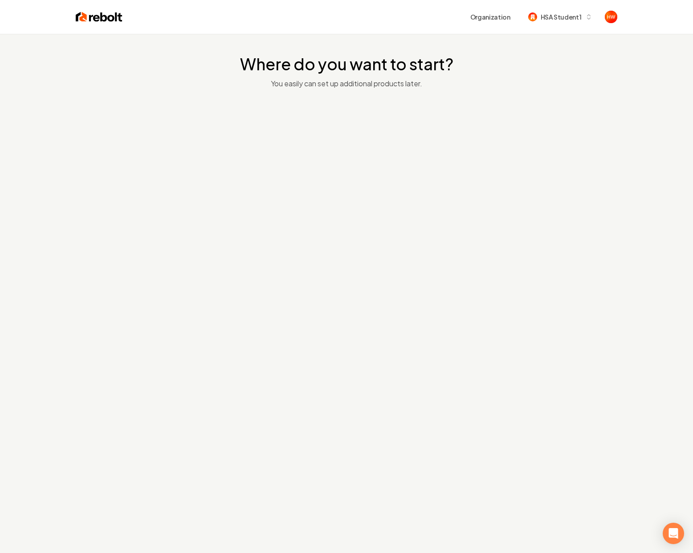
click at [391, 98] on div "Where do you want to start? You easily can set up additional products later." at bounding box center [346, 115] width 693 height 162
click at [547, 72] on div "Where do you want to start? You easily can set up additional products later." at bounding box center [346, 115] width 693 height 162
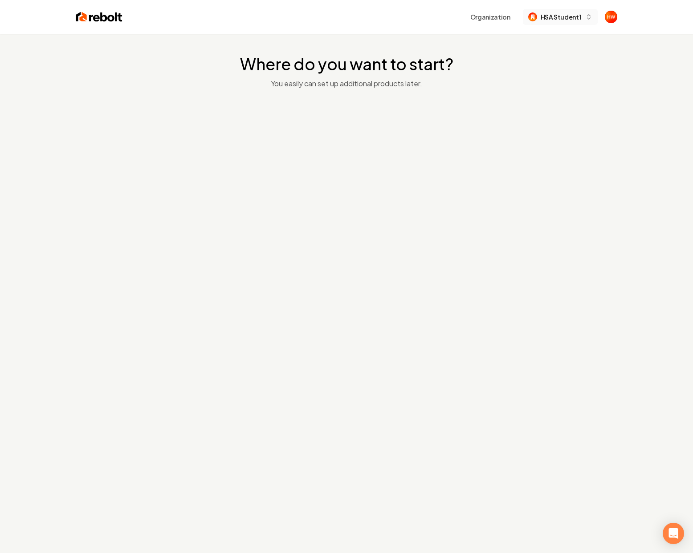
click at [573, 11] on button "HSA Student 1" at bounding box center [560, 17] width 75 height 16
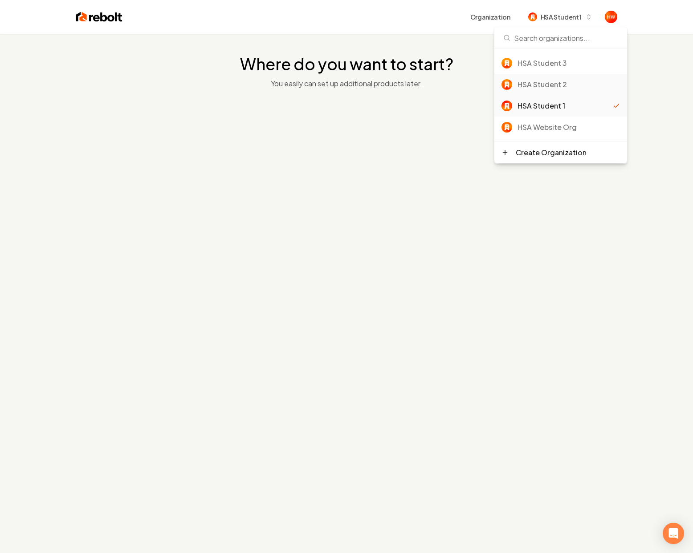
click at [554, 76] on div "HSA Student 2" at bounding box center [560, 84] width 133 height 21
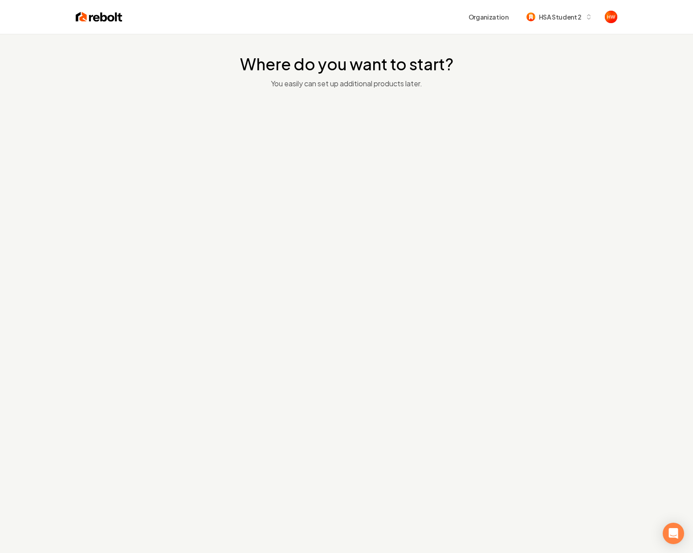
click at [420, 111] on div at bounding box center [346, 138] width 281 height 71
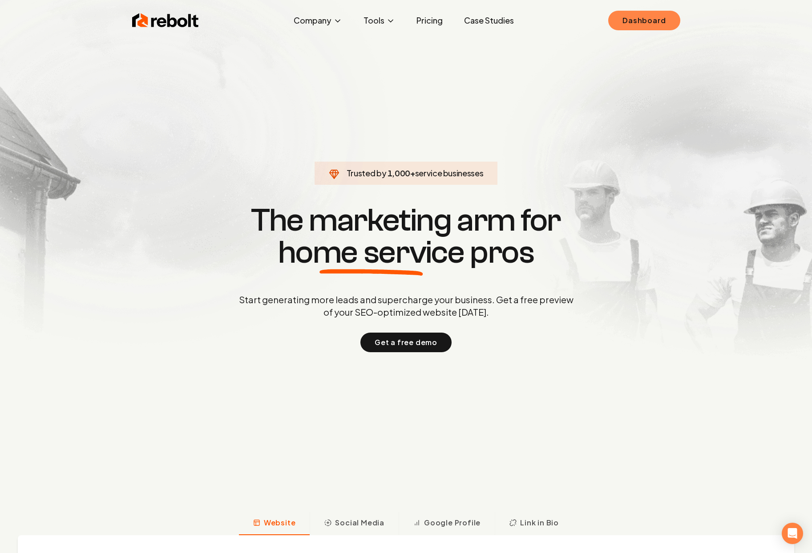
click at [645, 28] on link "Dashboard" at bounding box center [645, 21] width 72 height 20
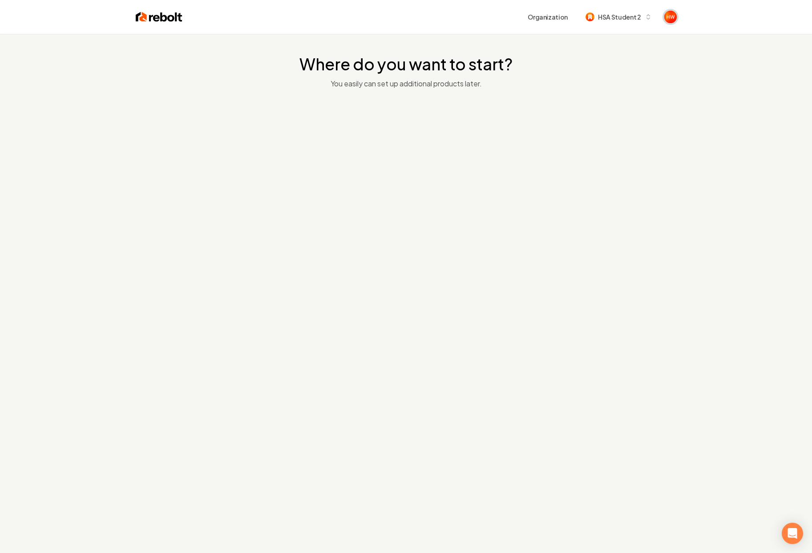
click at [667, 14] on img "Open user button" at bounding box center [671, 17] width 12 height 12
click at [645, 65] on button "Sign out" at bounding box center [637, 62] width 63 height 11
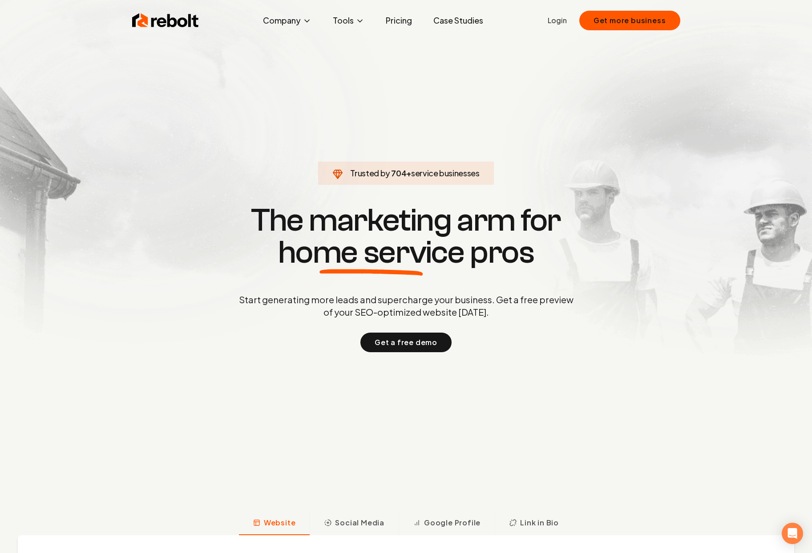
click at [560, 24] on link "Login" at bounding box center [557, 20] width 19 height 11
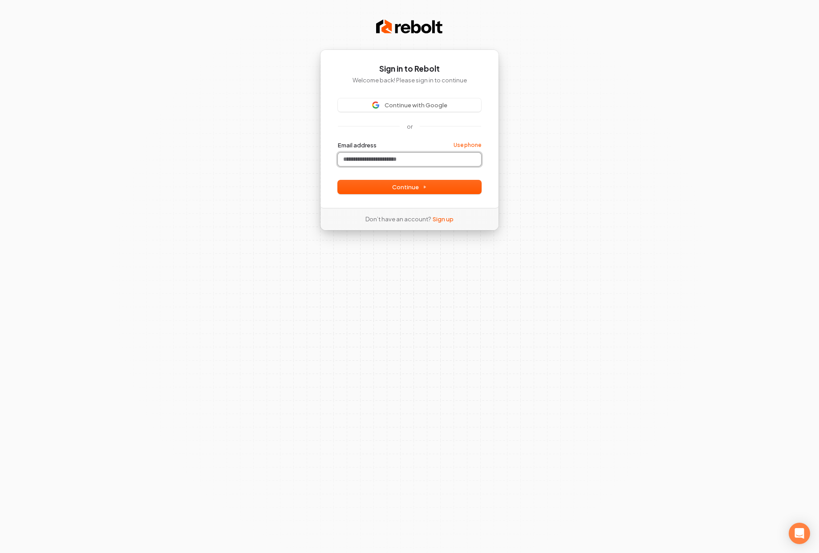
click at [377, 158] on input "Email address" at bounding box center [409, 159] width 143 height 13
click at [518, 177] on div "Sign in to Rebolt Welcome back! Please sign in to continue Continue with Google…" at bounding box center [409, 276] width 819 height 553
click at [408, 162] on input "Email address" at bounding box center [409, 159] width 143 height 13
click at [409, 105] on span "Continue with Google" at bounding box center [416, 105] width 63 height 8
type input "*****"
